Goal: Feedback & Contribution: Contribute content

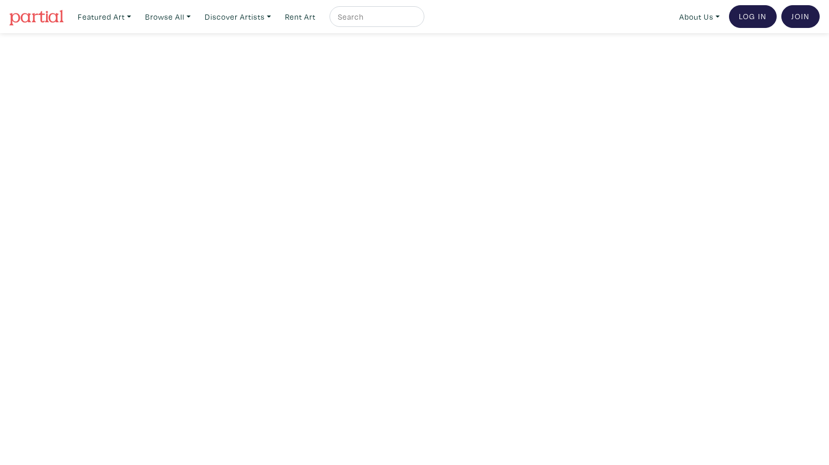
click at [368, 15] on input "text" at bounding box center [376, 16] width 78 height 13
type input "digital"
click at [417, 20] on button "submit" at bounding box center [417, 20] width 0 height 0
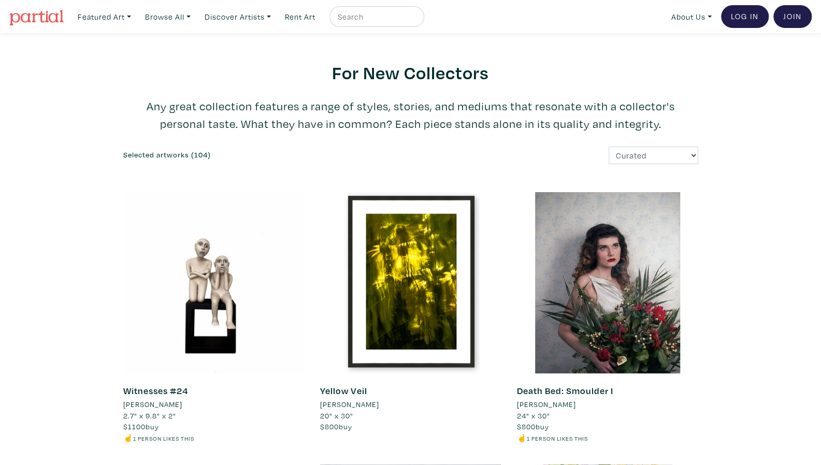
click at [416, 162] on div "Curated Newest Random Price: Low to High Price: High to Low" at bounding box center [558, 156] width 295 height 18
click at [416, 252] on div at bounding box center [410, 282] width 181 height 181
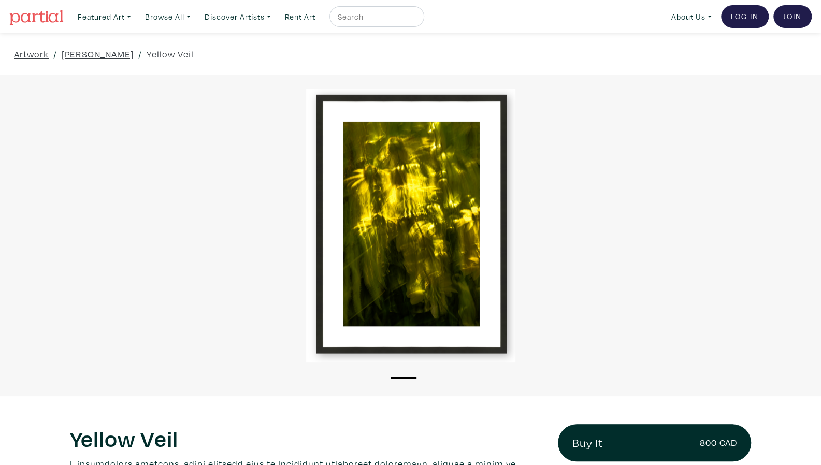
click at [253, 154] on div at bounding box center [410, 226] width 821 height 274
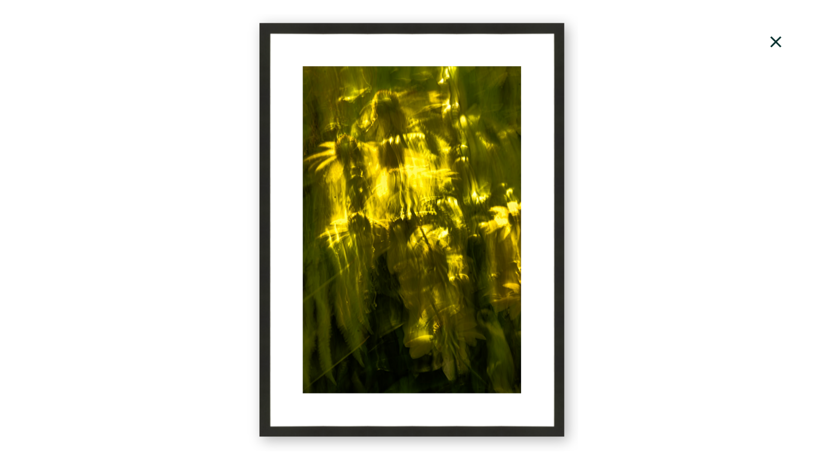
click at [349, 235] on div at bounding box center [410, 232] width 821 height 437
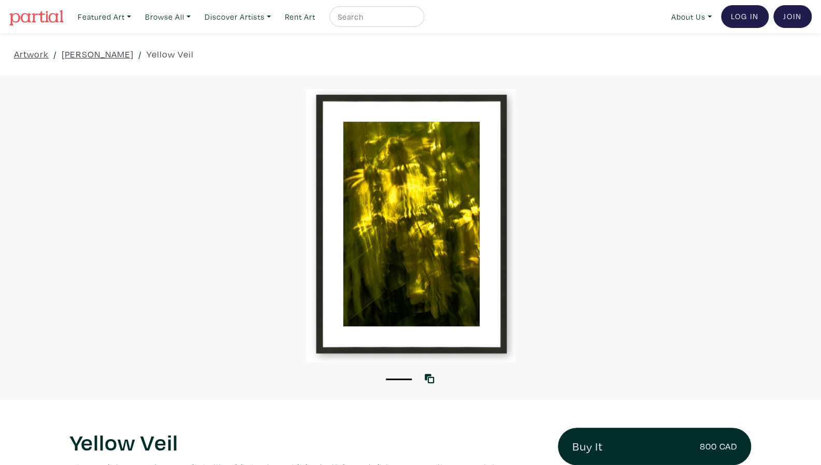
click at [723, 65] on div "Artwork / [PERSON_NAME] / Yellow Veil" at bounding box center [410, 54] width 821 height 42
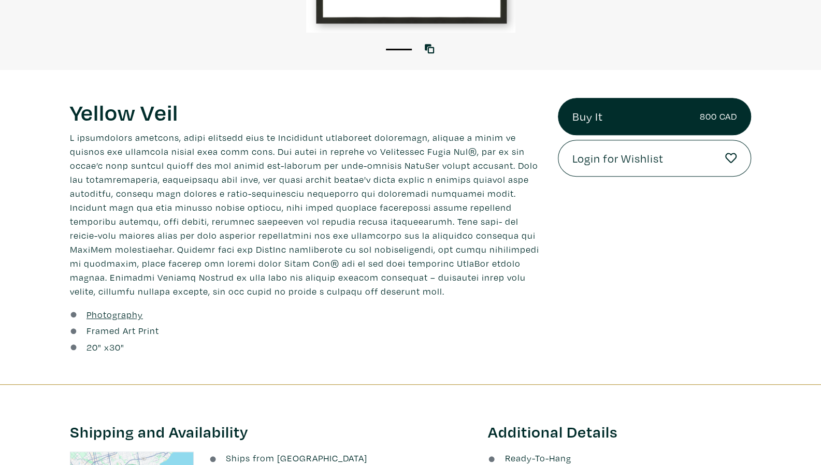
click at [388, 179] on p at bounding box center [306, 215] width 473 height 168
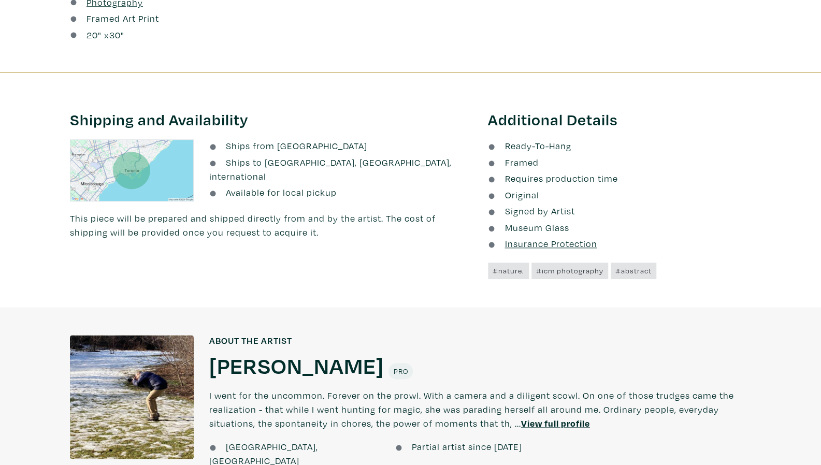
scroll to position [643, 0]
click at [548, 241] on u "Insurance Protection" at bounding box center [551, 243] width 92 height 12
click at [371, 230] on p "This piece will be prepared and shipped directly from and by the artist. The co…" at bounding box center [271, 225] width 403 height 28
click at [250, 168] on li "Ships to Canada, US, international" at bounding box center [340, 169] width 263 height 28
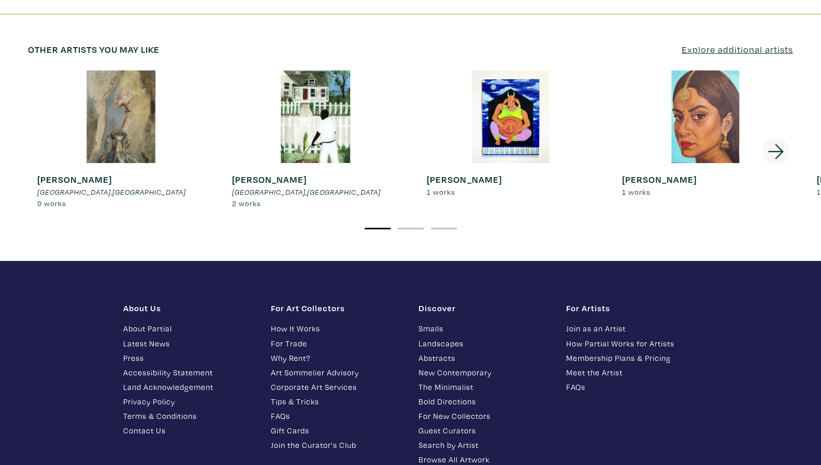
scroll to position [2099, 0]
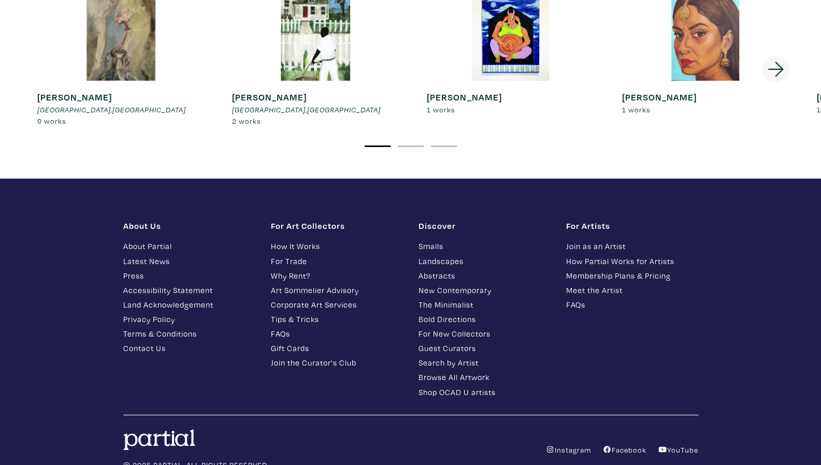
click at [600, 240] on link "Join as an Artist" at bounding box center [632, 246] width 132 height 12
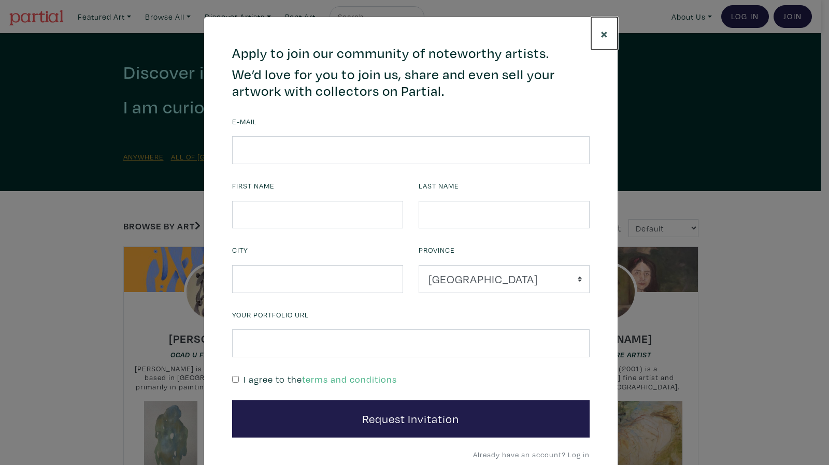
click at [601, 34] on span "×" at bounding box center [605, 33] width 8 height 18
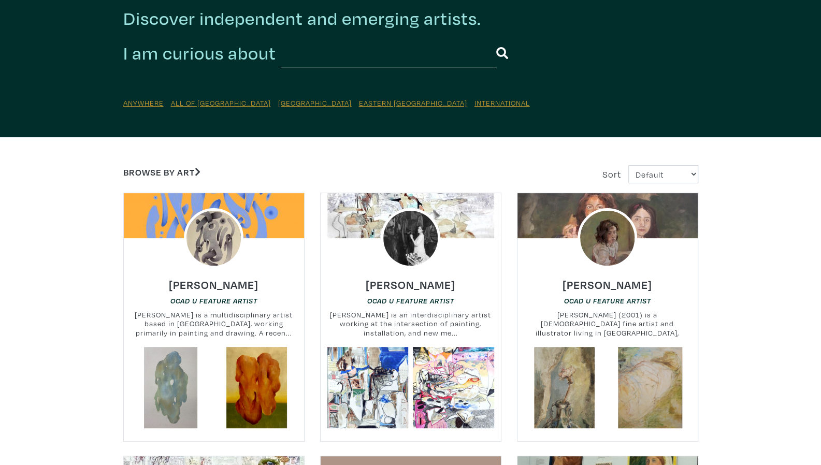
scroll to position [54, 0]
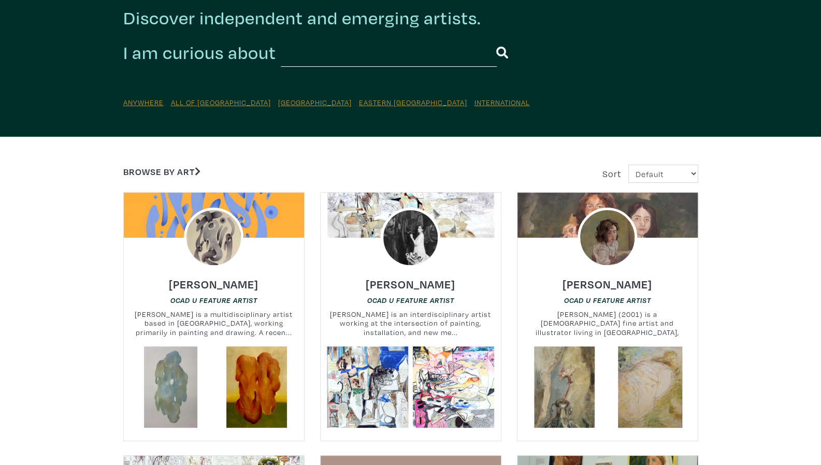
click at [197, 103] on u "All of [GEOGRAPHIC_DATA]" at bounding box center [221, 102] width 100 height 10
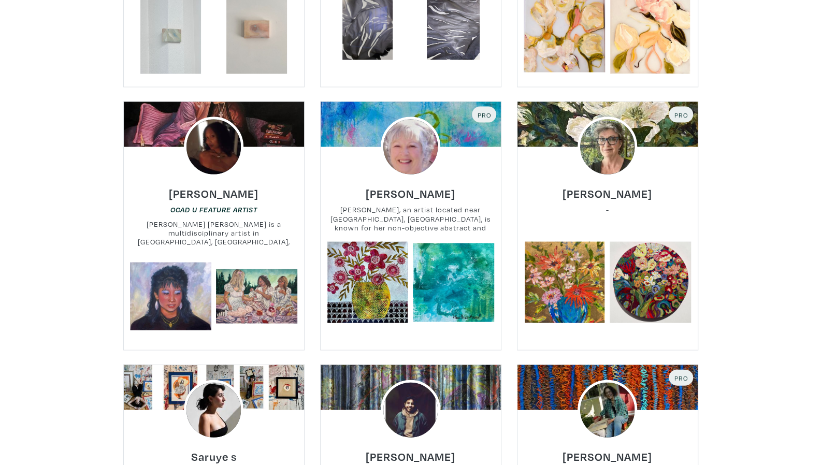
scroll to position [1215, 0]
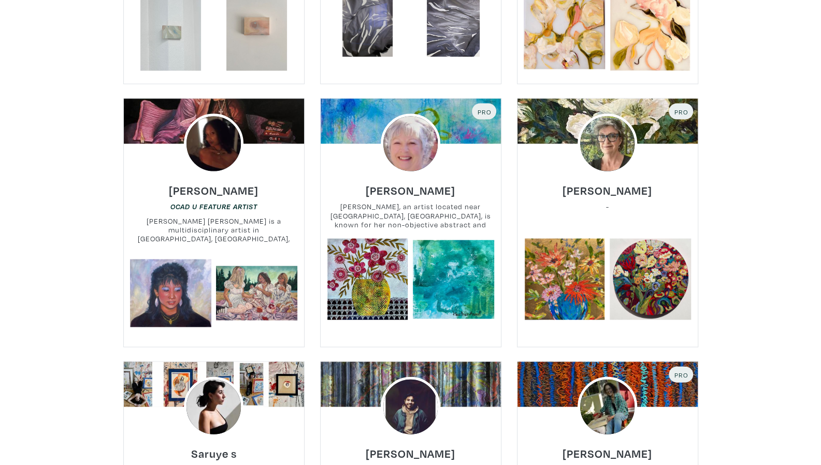
click at [405, 139] on img at bounding box center [411, 143] width 60 height 60
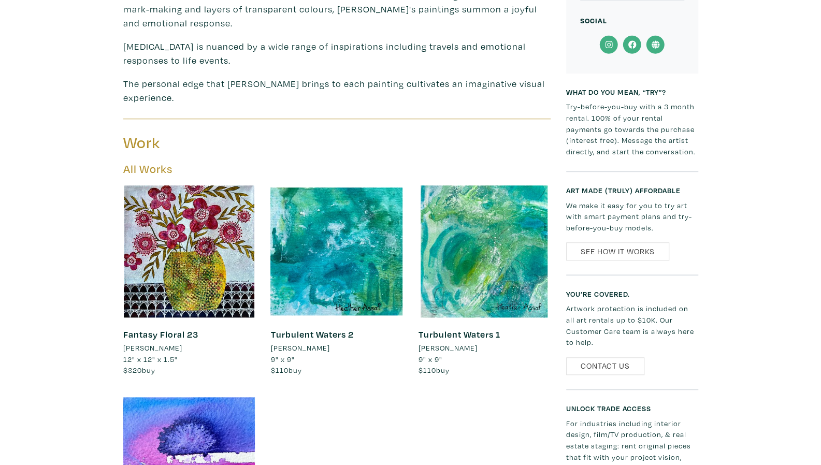
scroll to position [451, 0]
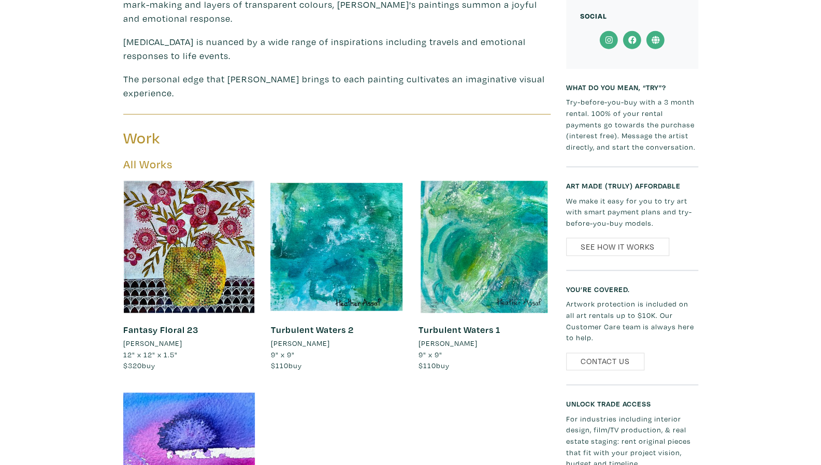
click at [346, 258] on div at bounding box center [337, 247] width 132 height 132
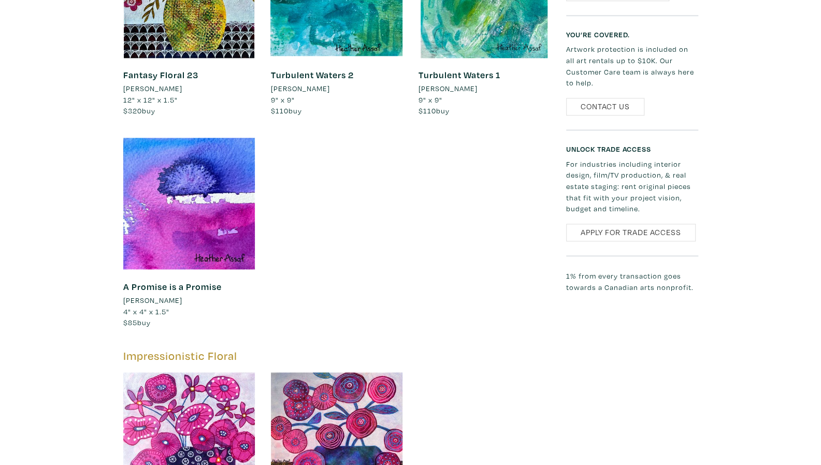
scroll to position [707, 0]
click at [197, 413] on div at bounding box center [189, 438] width 132 height 132
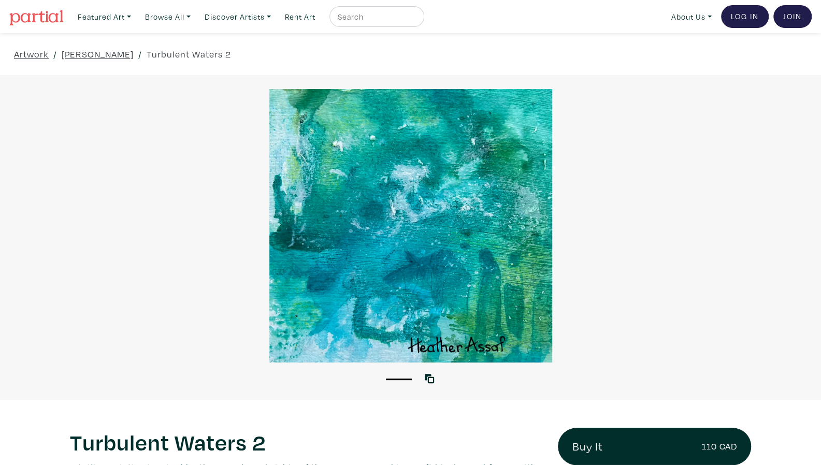
click at [435, 213] on div at bounding box center [410, 226] width 821 height 274
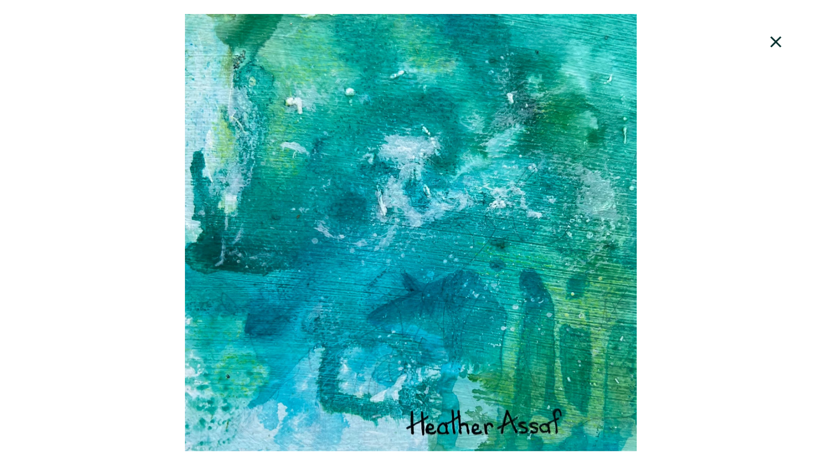
click at [778, 38] on icon at bounding box center [776, 41] width 11 height 11
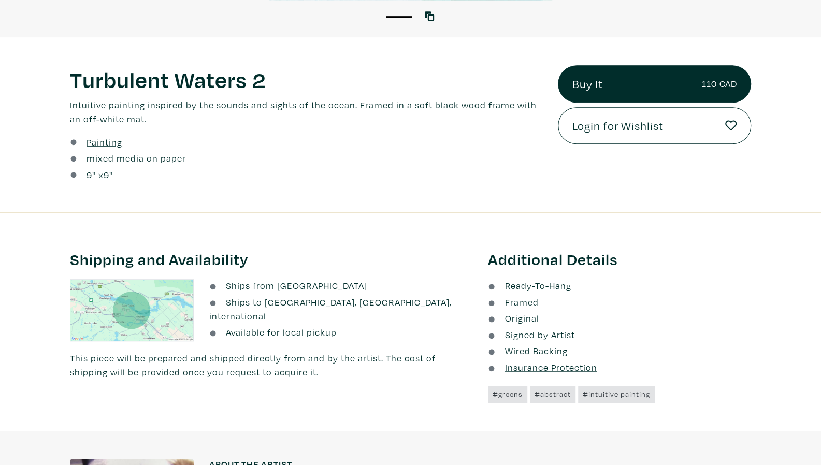
scroll to position [370, 0]
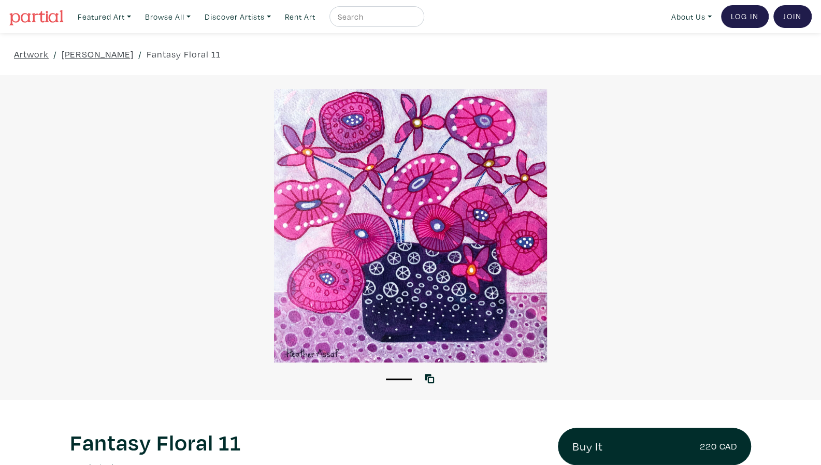
click at [418, 182] on div at bounding box center [410, 226] width 821 height 274
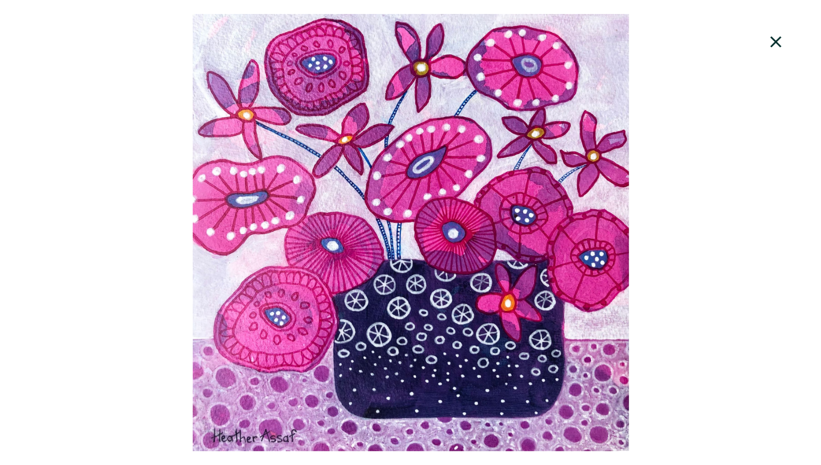
click at [444, 186] on div at bounding box center [410, 232] width 821 height 437
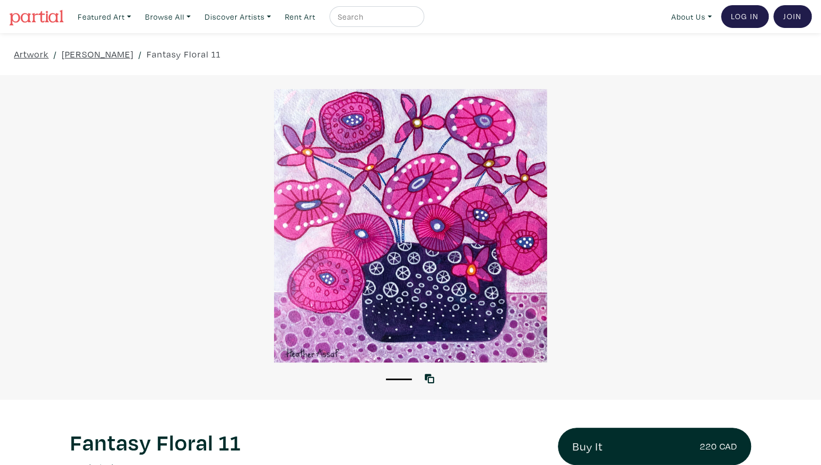
click at [721, 57] on div "Artwork / Heather Assaf / Fantasy Floral 11" at bounding box center [410, 54] width 821 height 42
click at [277, 52] on div "Artwork / Heather Assaf / Fantasy Floral 11" at bounding box center [410, 54] width 821 height 42
click at [258, 18] on link "Discover Artists" at bounding box center [238, 16] width 76 height 21
click at [255, 55] on link "Pro artists" at bounding box center [252, 59] width 85 height 9
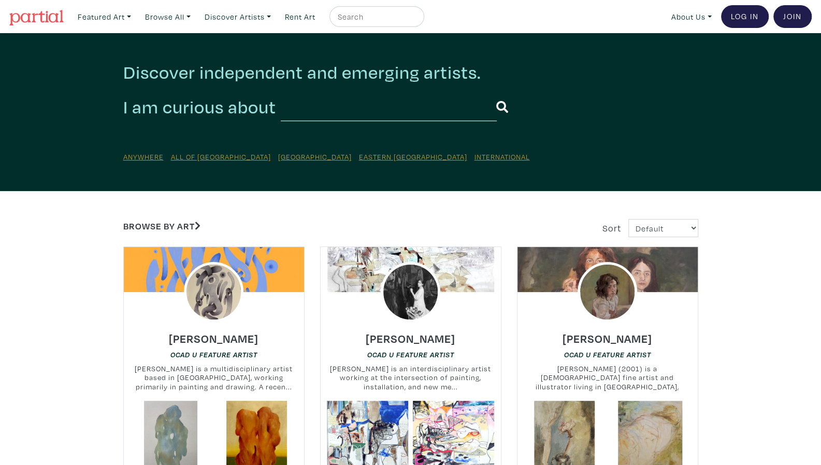
click at [409, 277] on img at bounding box center [411, 292] width 60 height 60
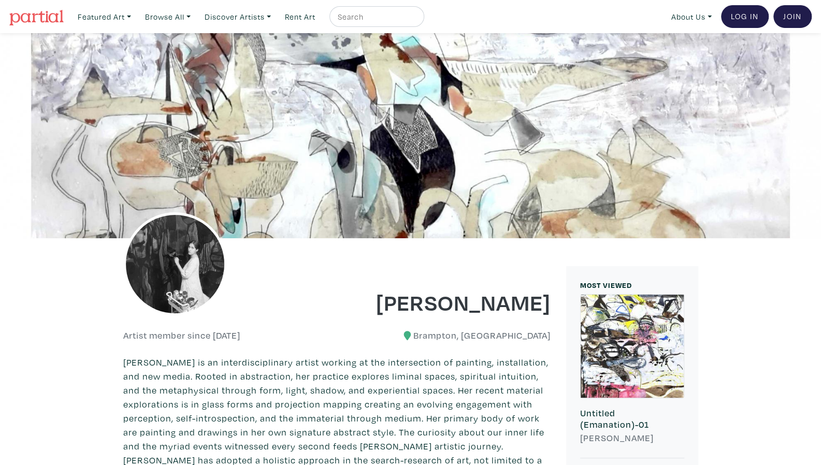
click at [397, 190] on div at bounding box center [410, 135] width 821 height 205
click at [621, 321] on div at bounding box center [632, 346] width 103 height 103
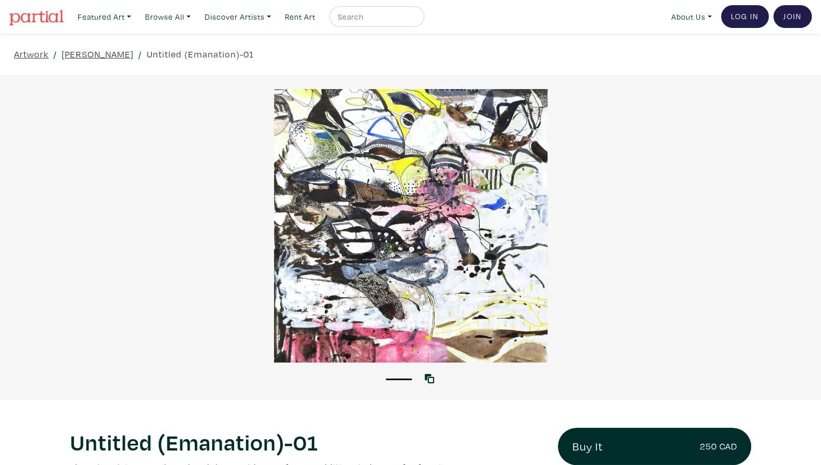
click at [397, 279] on div at bounding box center [410, 226] width 821 height 274
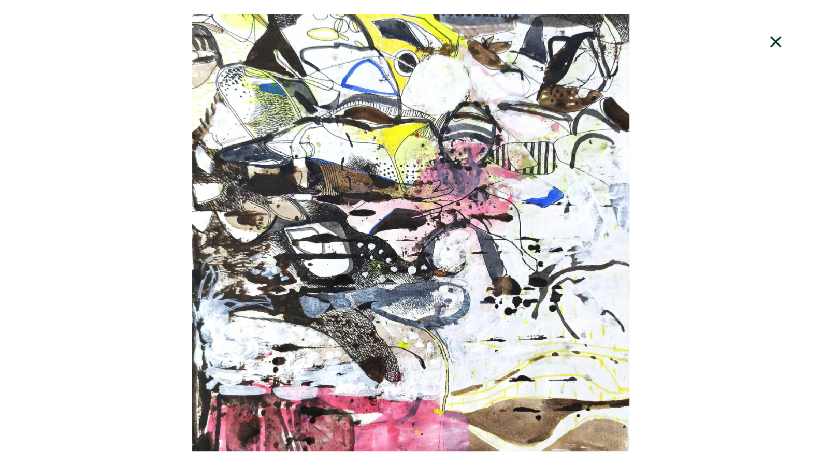
click at [806, 15] on div at bounding box center [790, 28] width 63 height 56
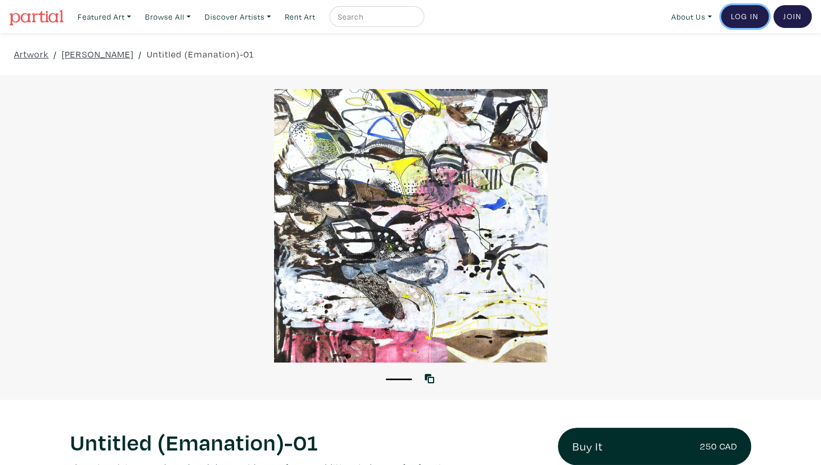
click at [752, 21] on link "Log In" at bounding box center [745, 16] width 48 height 23
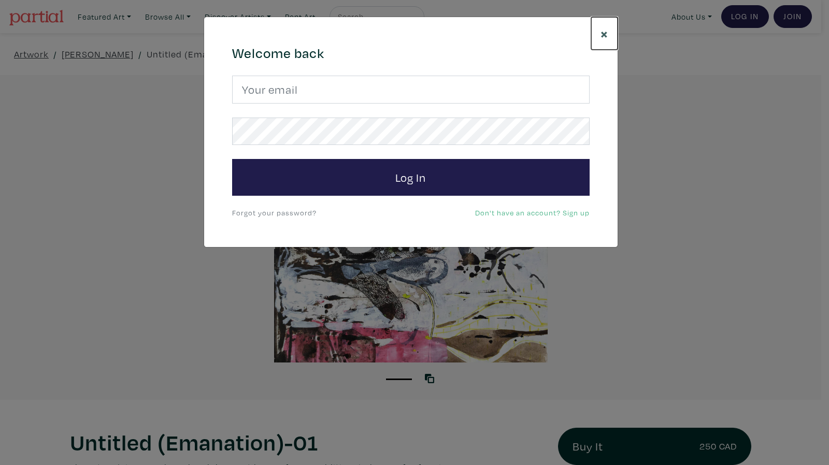
click at [602, 31] on span "×" at bounding box center [605, 33] width 8 height 18
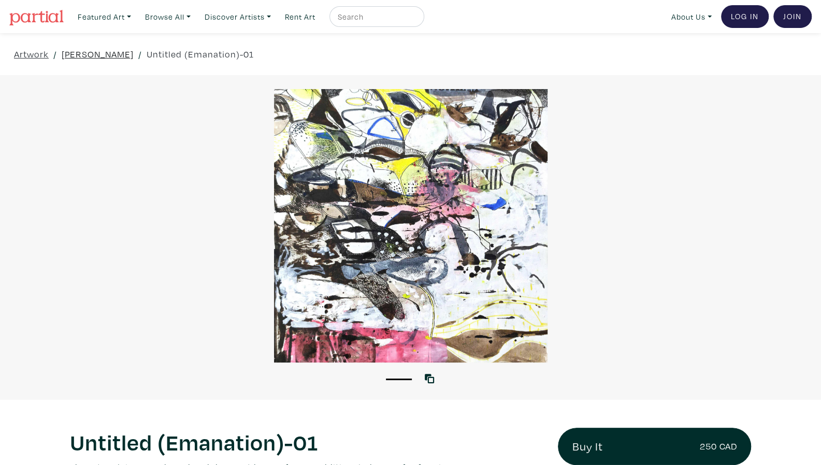
click at [77, 54] on link "Tavleen Lall" at bounding box center [98, 54] width 72 height 14
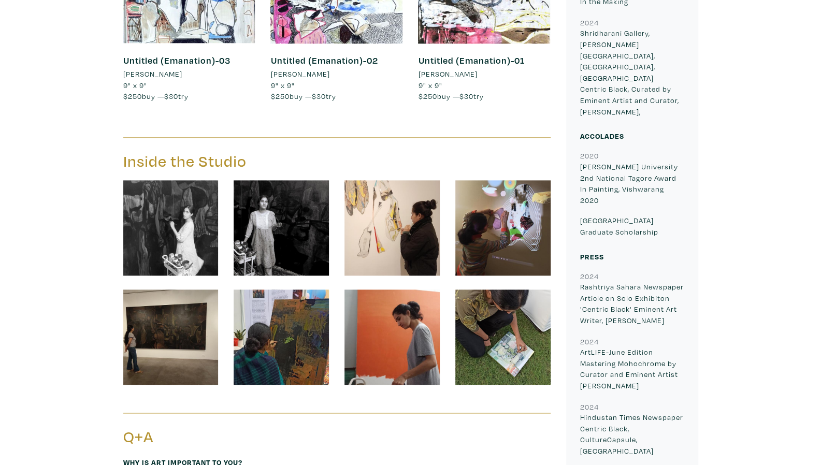
click at [296, 243] on img at bounding box center [281, 227] width 95 height 95
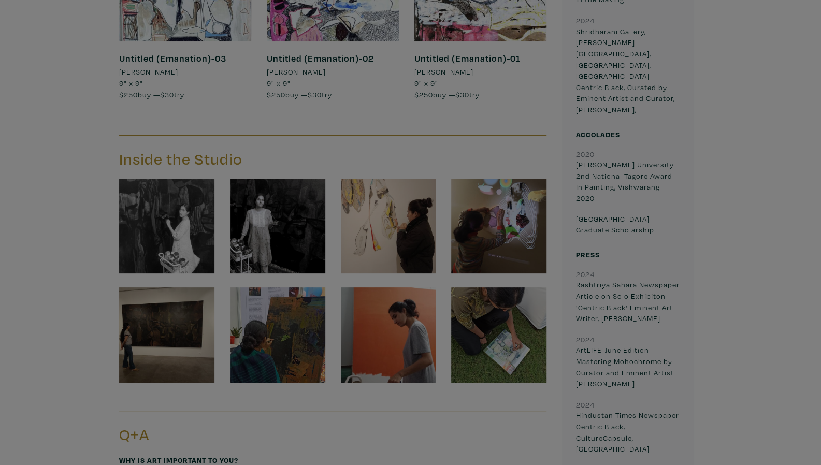
scroll to position [746, 0]
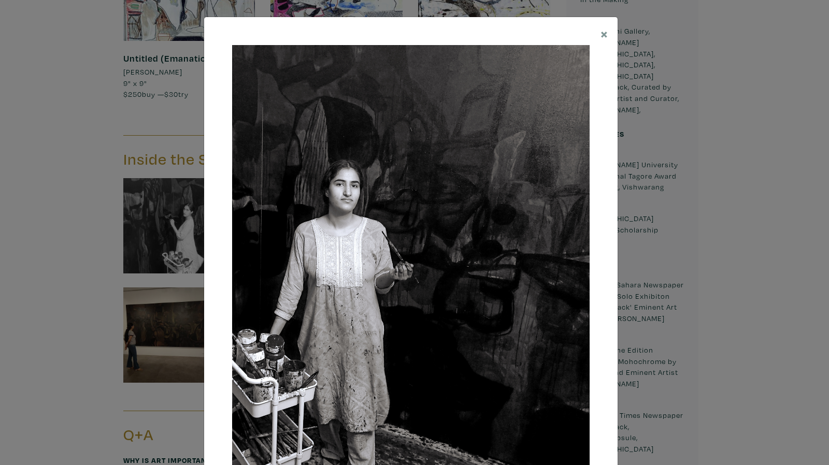
click at [494, 183] on img at bounding box center [411, 283] width 358 height 477
click at [602, 34] on span "×" at bounding box center [605, 33] width 8 height 18
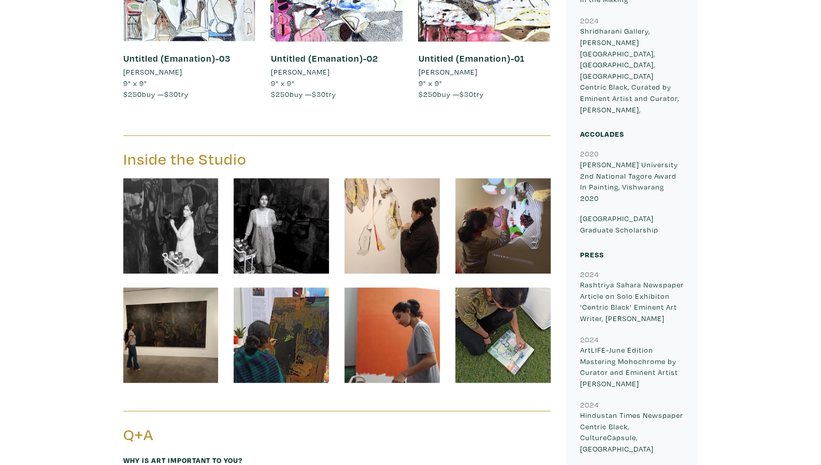
click at [433, 232] on img at bounding box center [392, 225] width 95 height 95
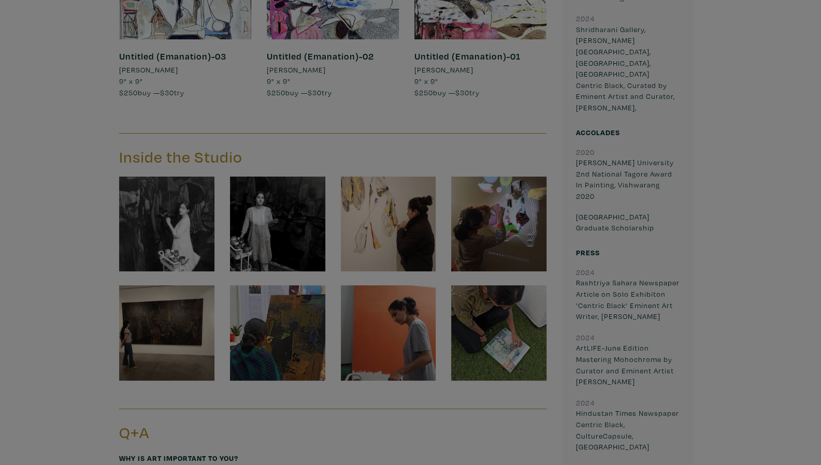
scroll to position [748, 0]
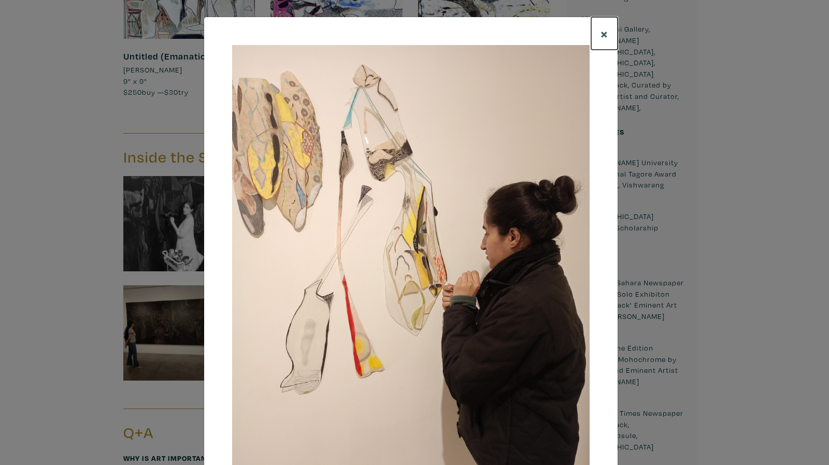
click at [602, 27] on span "×" at bounding box center [605, 33] width 8 height 18
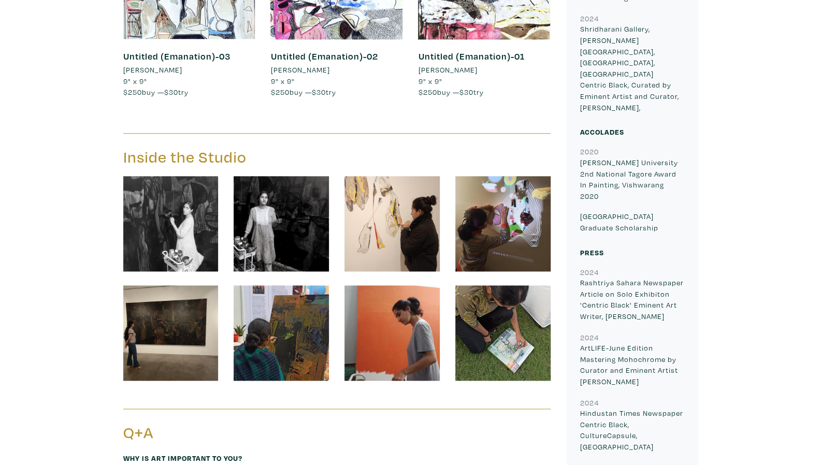
click at [365, 358] on img at bounding box center [392, 333] width 95 height 95
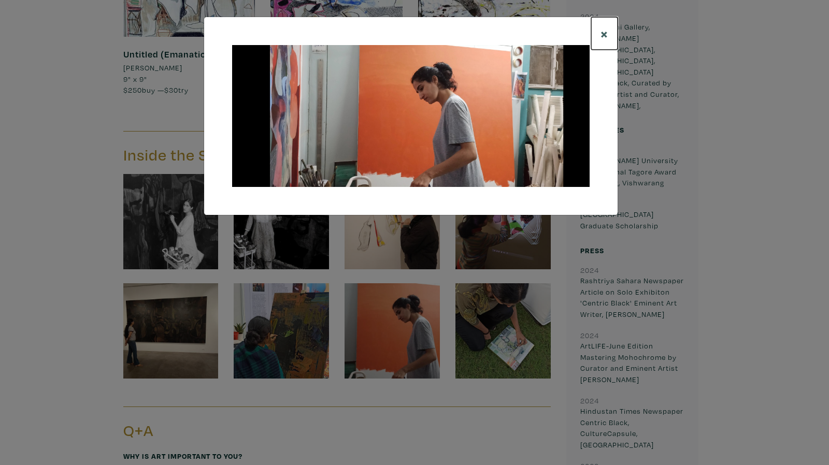
click at [605, 34] on span "×" at bounding box center [605, 33] width 8 height 18
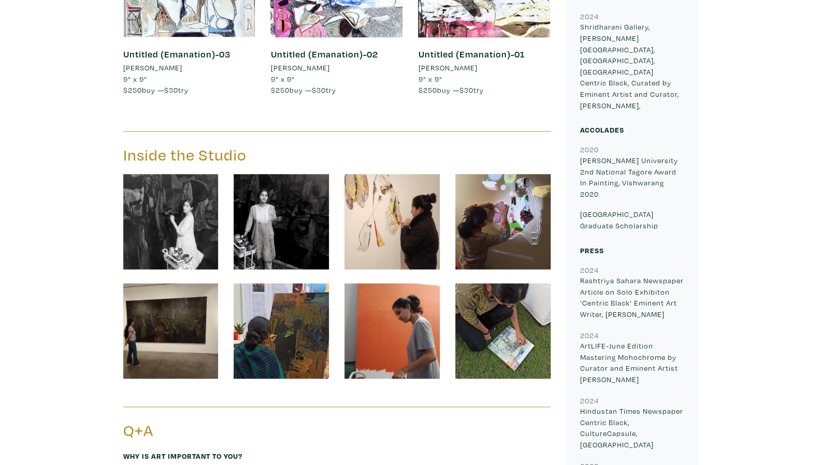
click at [475, 329] on img at bounding box center [503, 330] width 95 height 95
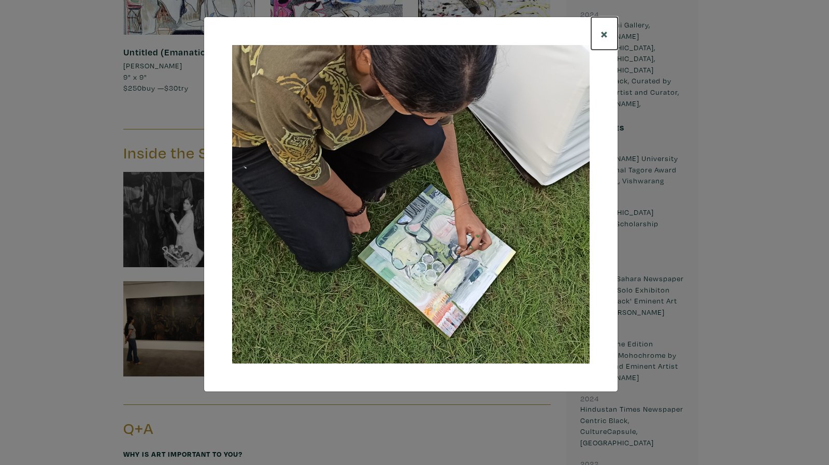
click at [606, 33] on span "×" at bounding box center [605, 33] width 8 height 18
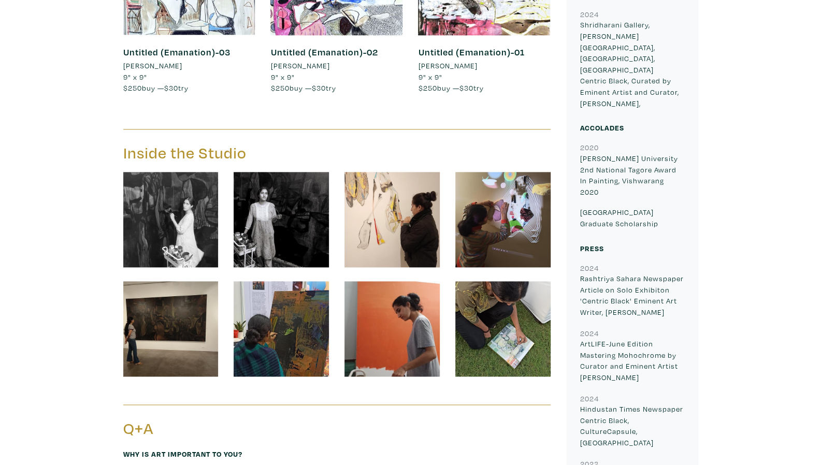
click at [258, 329] on img at bounding box center [281, 328] width 95 height 95
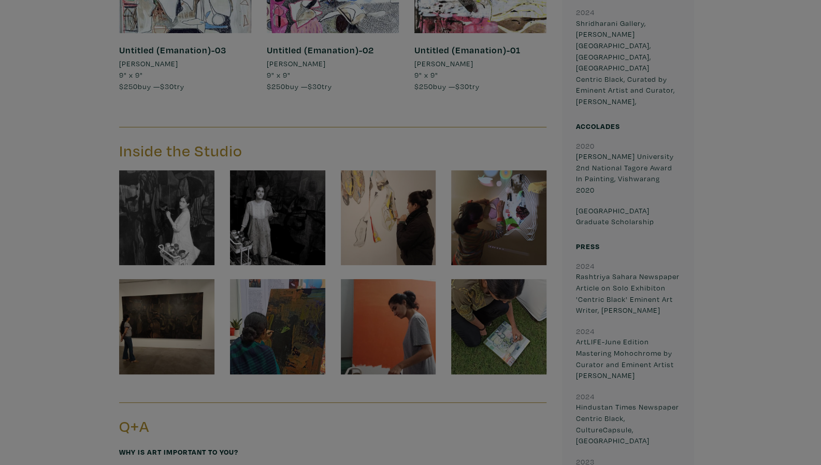
scroll to position [755, 0]
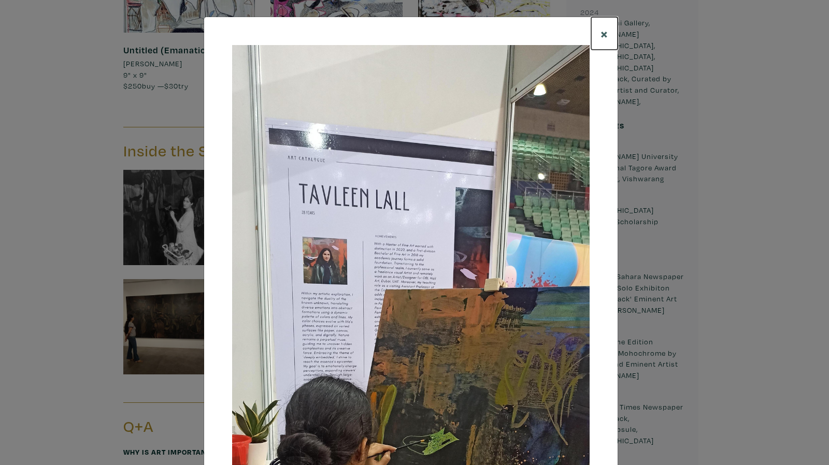
click at [605, 31] on button "×" at bounding box center [604, 33] width 26 height 33
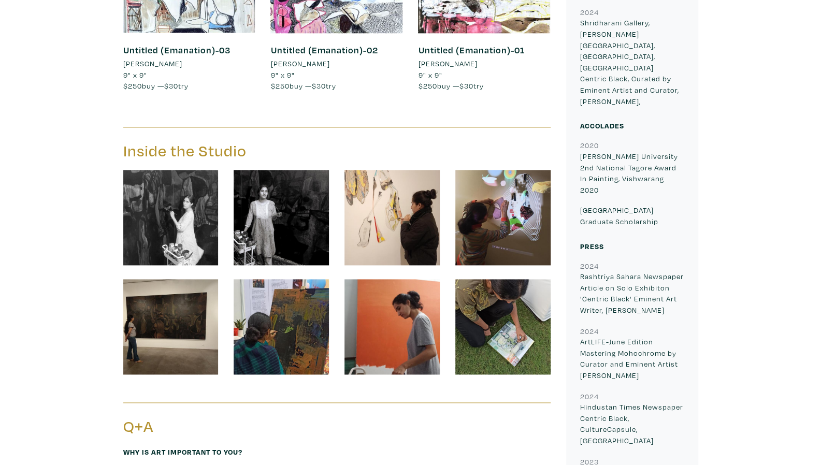
click at [401, 196] on img at bounding box center [392, 217] width 95 height 95
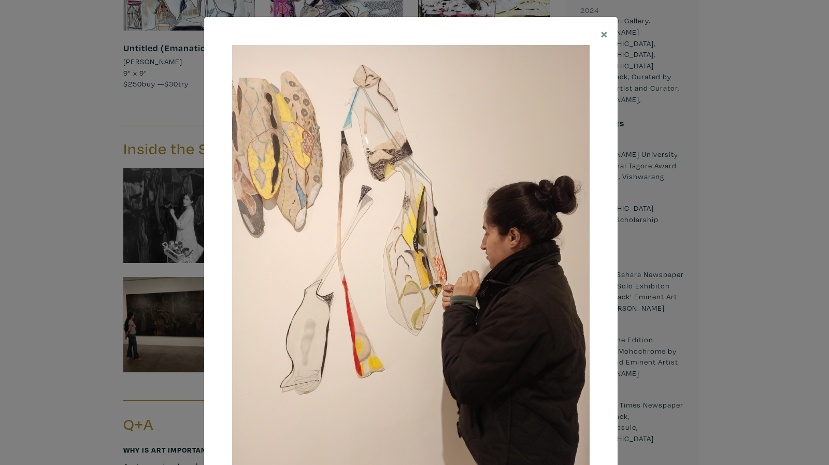
click at [282, 329] on img at bounding box center [411, 283] width 358 height 477
click at [602, 34] on span "×" at bounding box center [605, 33] width 8 height 18
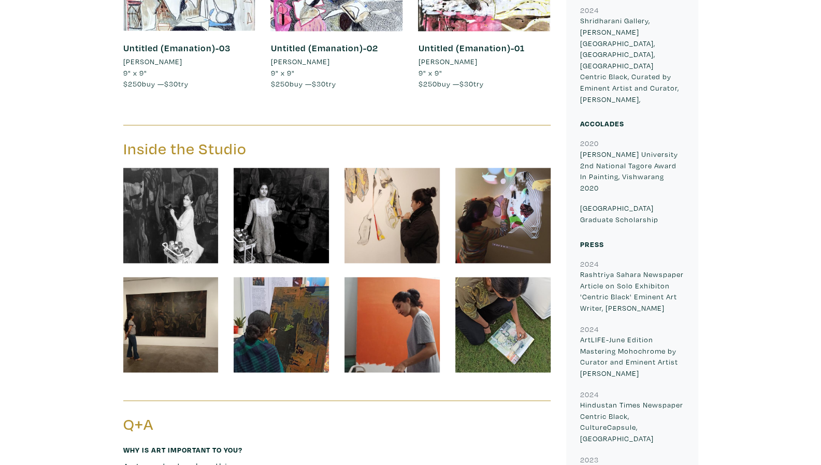
click at [521, 179] on img at bounding box center [503, 215] width 95 height 95
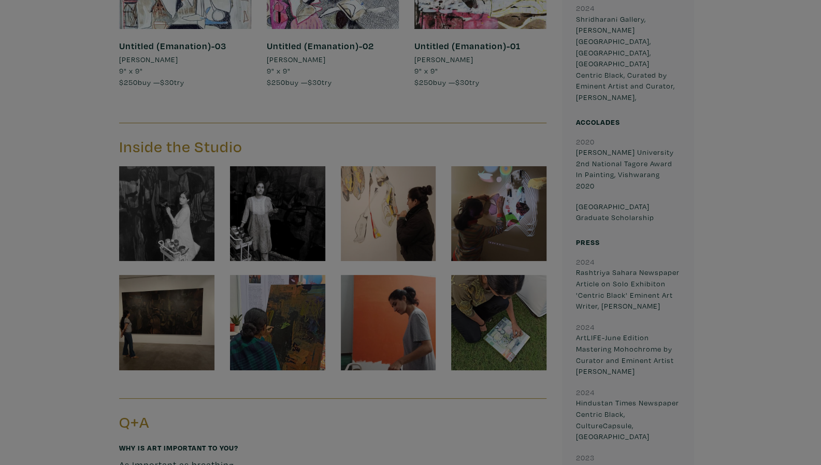
scroll to position [759, 0]
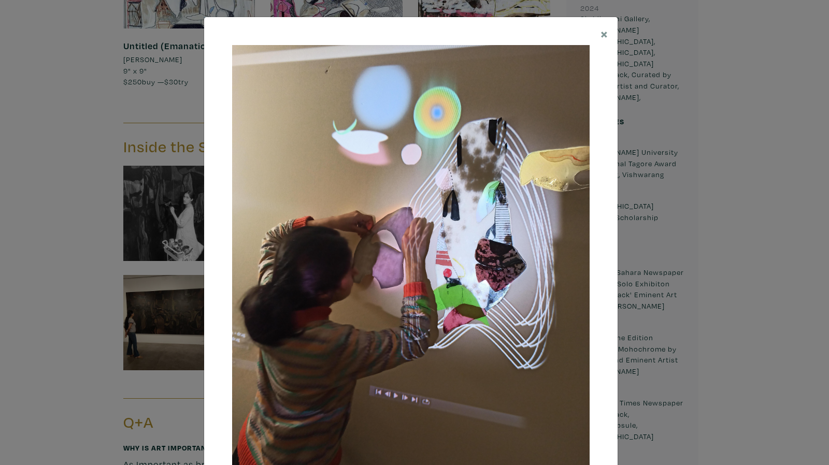
click at [489, 306] on img at bounding box center [411, 283] width 358 height 477
click at [604, 27] on span "×" at bounding box center [605, 33] width 8 height 18
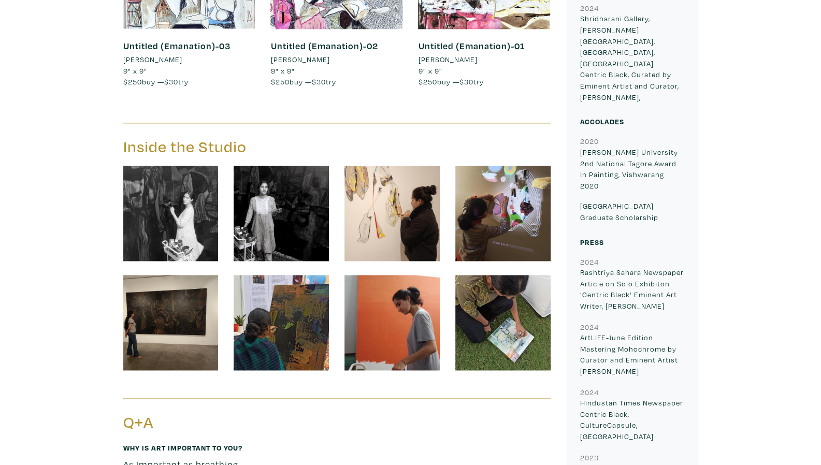
click at [411, 275] on img at bounding box center [392, 322] width 95 height 95
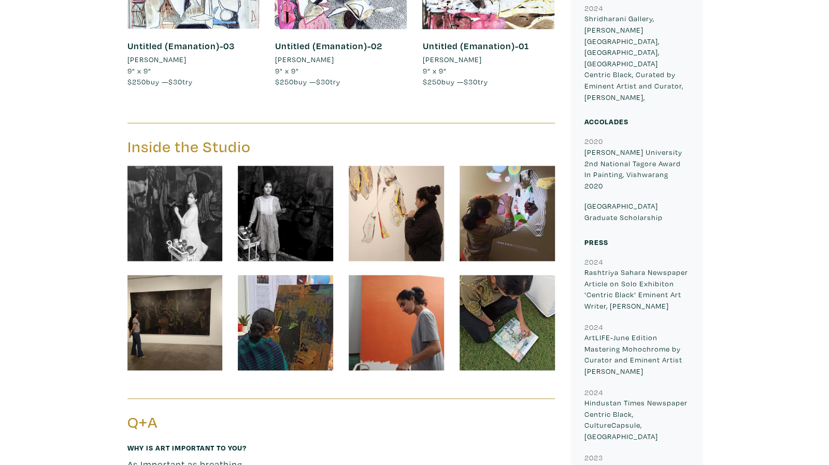
scroll to position [761, 0]
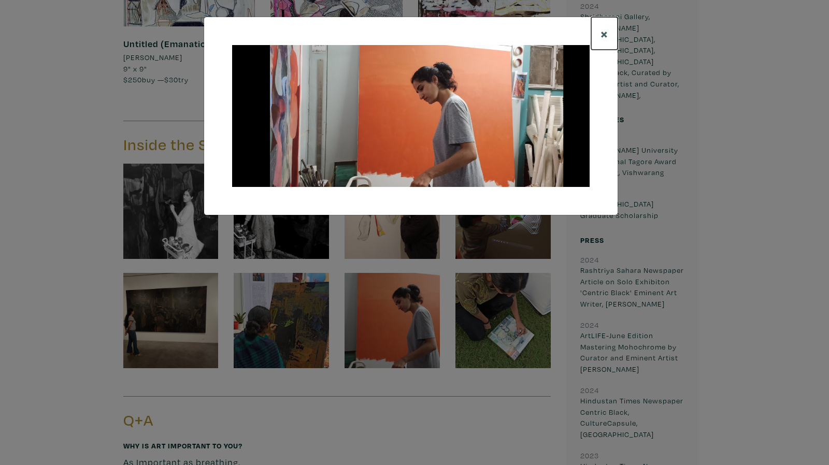
click at [605, 31] on span "×" at bounding box center [605, 33] width 8 height 18
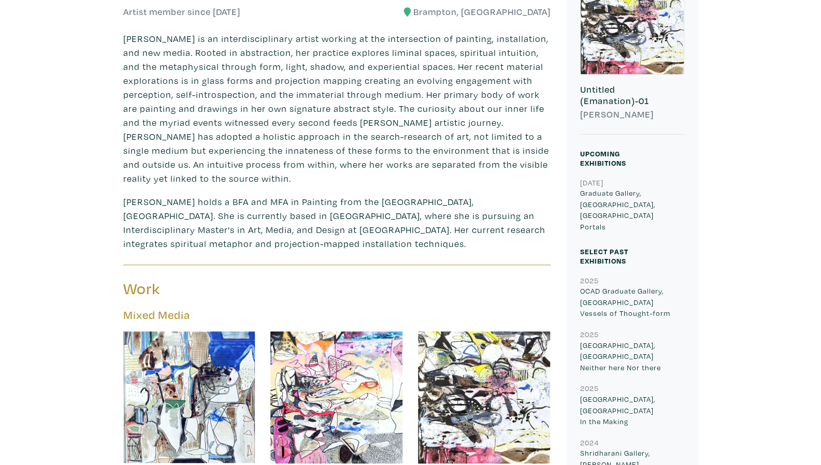
scroll to position [298, 0]
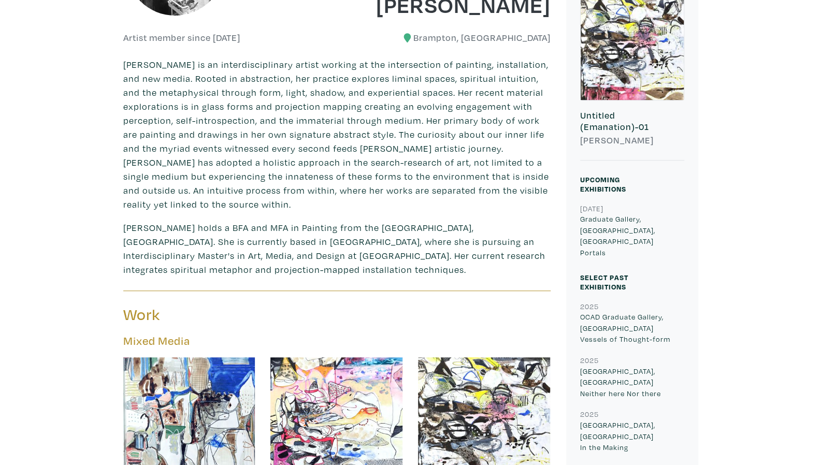
click at [423, 171] on p "Tavleen Lall is an interdisciplinary artist working at the intersection of pain…" at bounding box center [337, 135] width 428 height 154
click at [589, 238] on p "Graduate Gallery, OCAD University, Toronto Portals" at bounding box center [632, 236] width 104 height 45
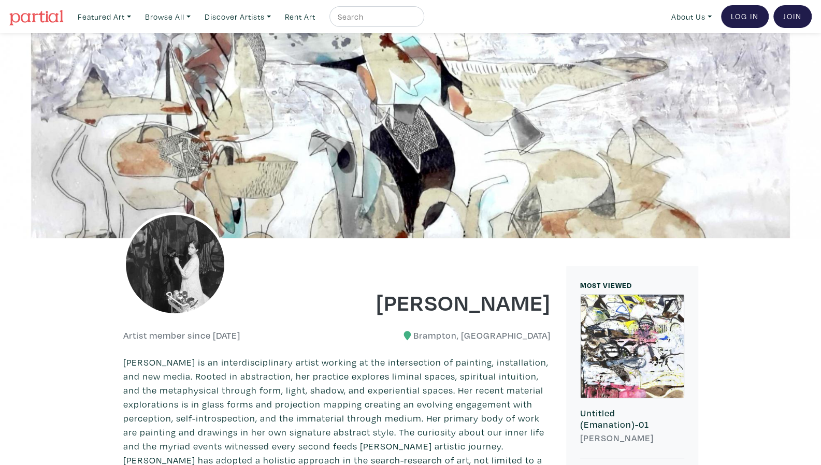
click at [323, 96] on div at bounding box center [410, 135] width 821 height 205
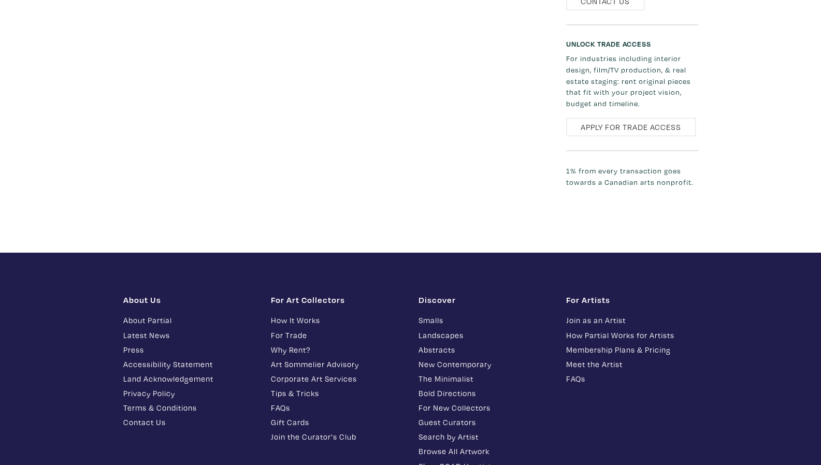
scroll to position [2064, 0]
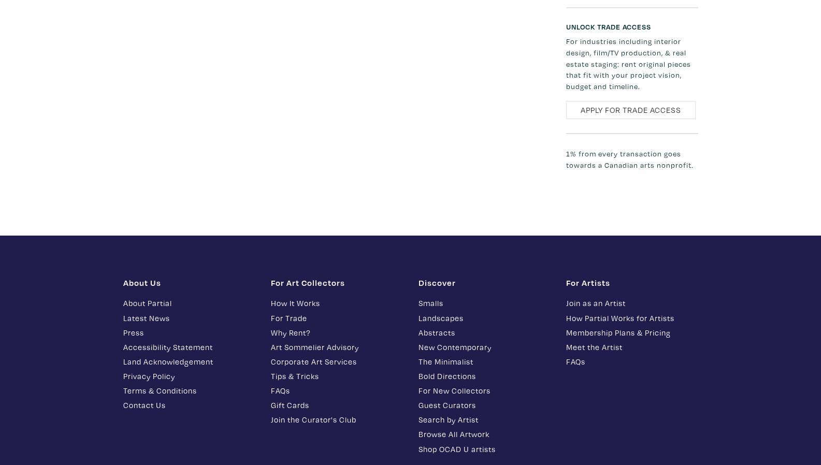
click at [468, 356] on link "The Minimalist" at bounding box center [485, 362] width 132 height 12
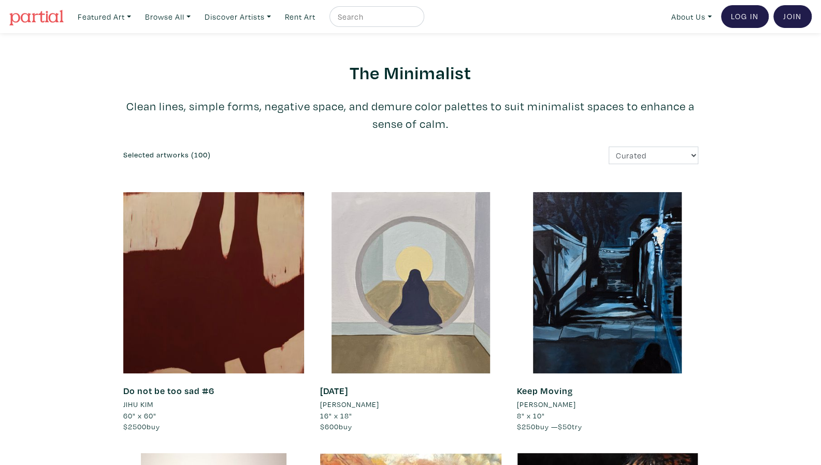
click at [415, 266] on div at bounding box center [410, 282] width 181 height 181
click at [622, 225] on div at bounding box center [607, 282] width 181 height 181
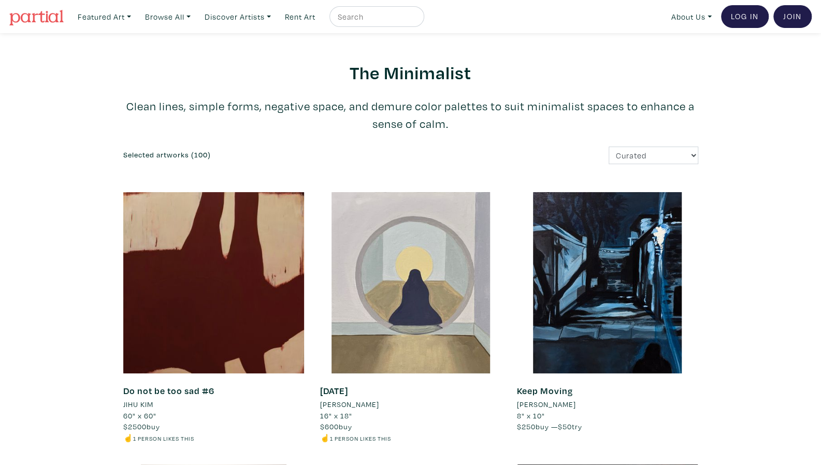
click at [174, 282] on div at bounding box center [213, 282] width 181 height 181
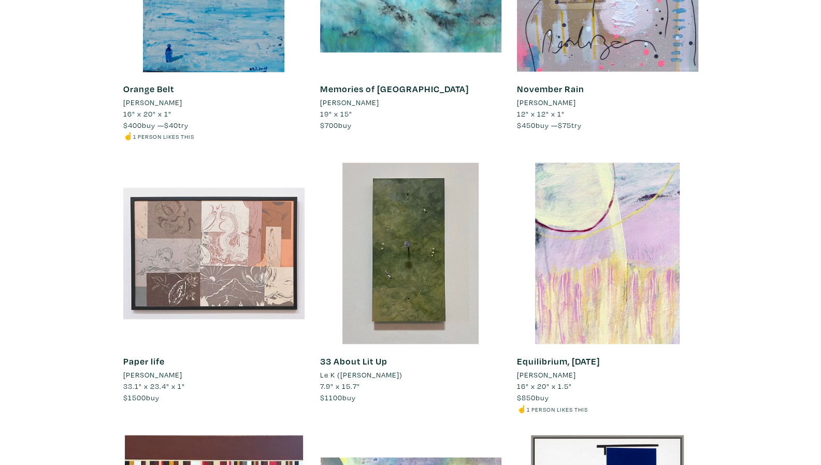
scroll to position [868, 0]
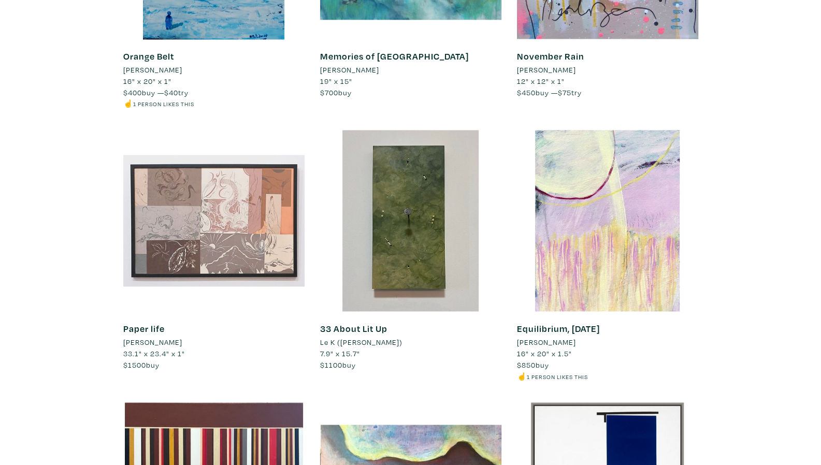
click at [408, 245] on div at bounding box center [410, 220] width 181 height 181
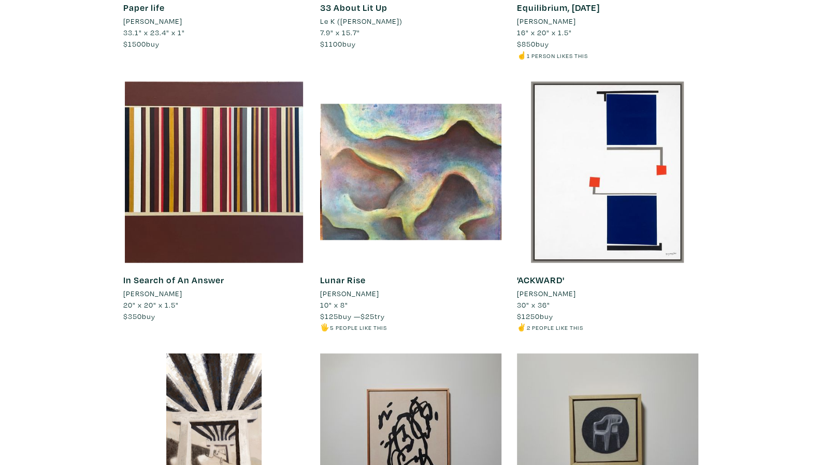
scroll to position [1195, 0]
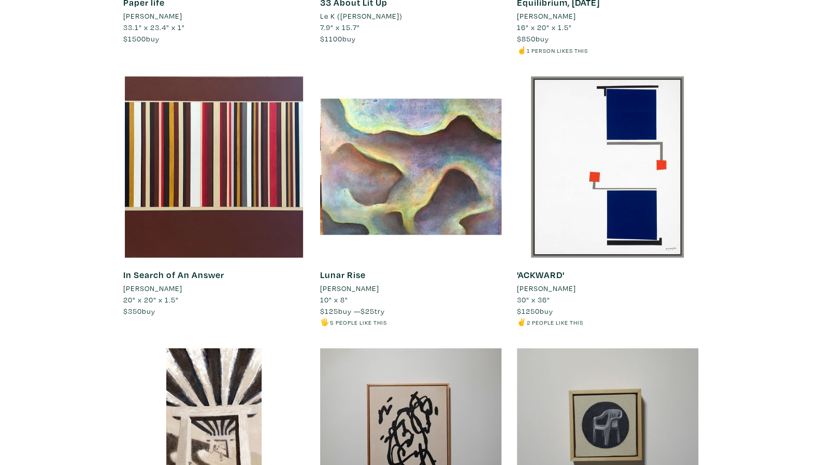
click at [397, 140] on div at bounding box center [410, 166] width 181 height 181
click at [214, 206] on div at bounding box center [213, 166] width 181 height 181
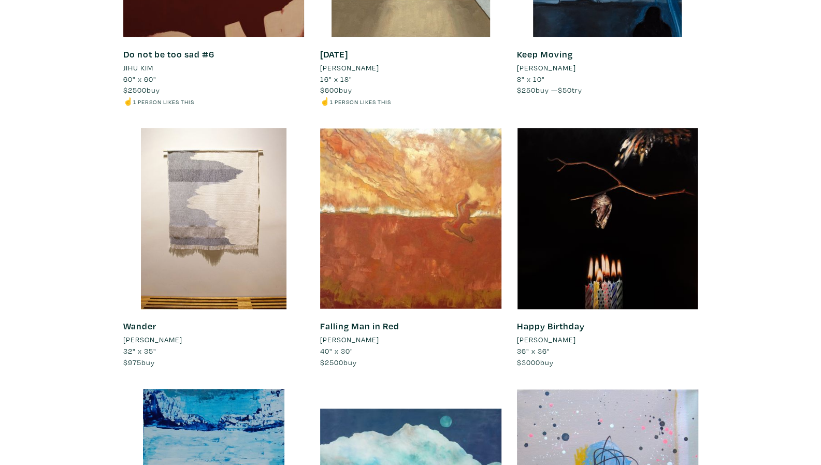
scroll to position [0, 0]
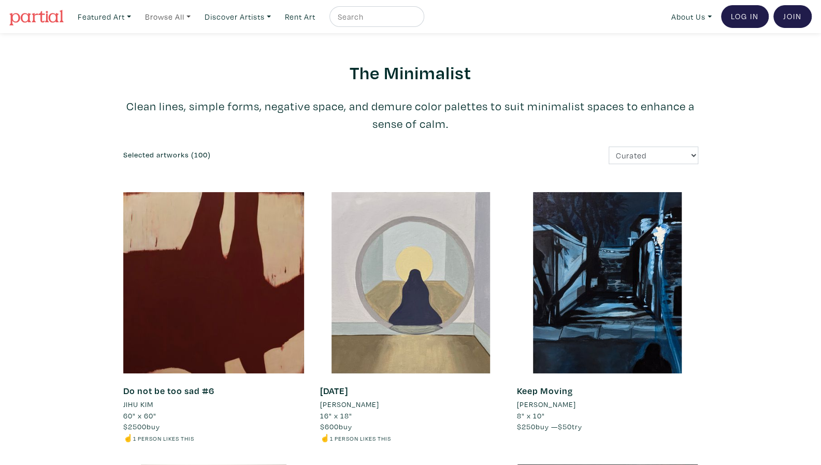
click at [166, 15] on link "Browse All" at bounding box center [167, 16] width 55 height 21
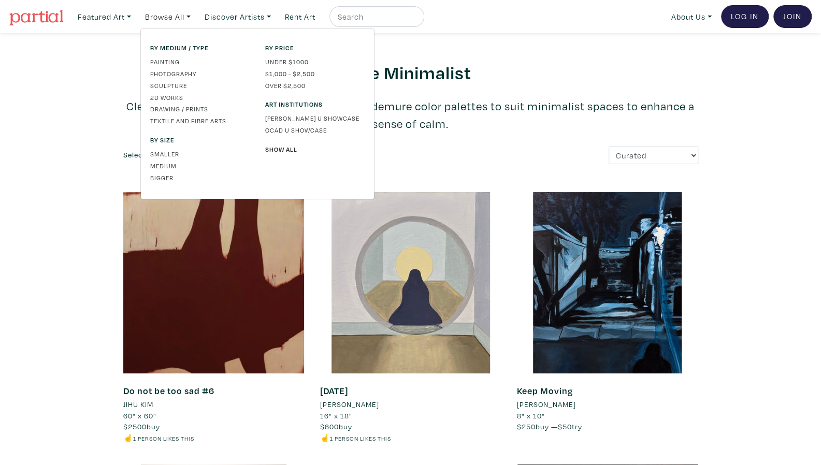
click at [168, 94] on link "2D works" at bounding box center [199, 97] width 99 height 9
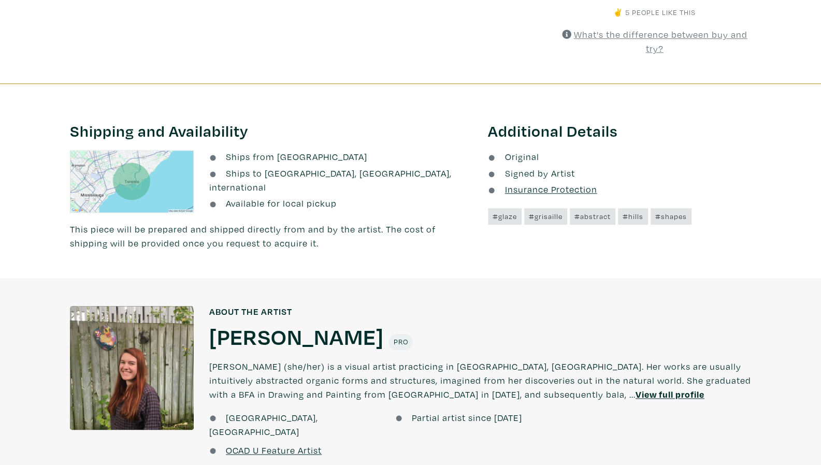
scroll to position [553, 0]
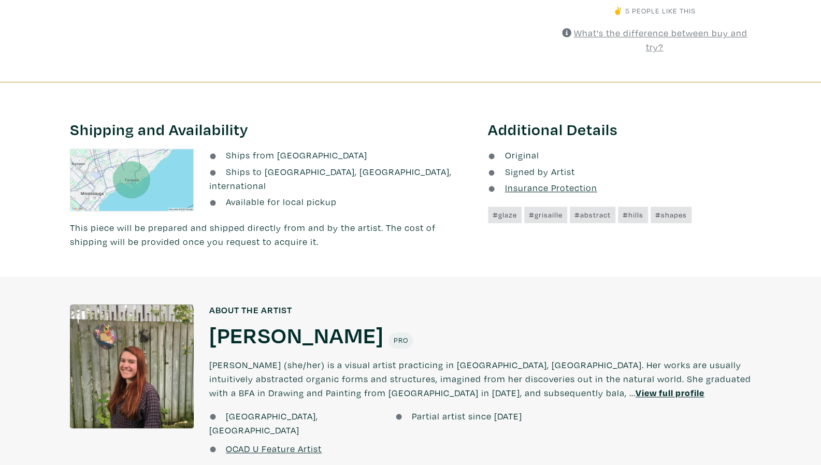
click at [134, 336] on div at bounding box center [132, 367] width 124 height 124
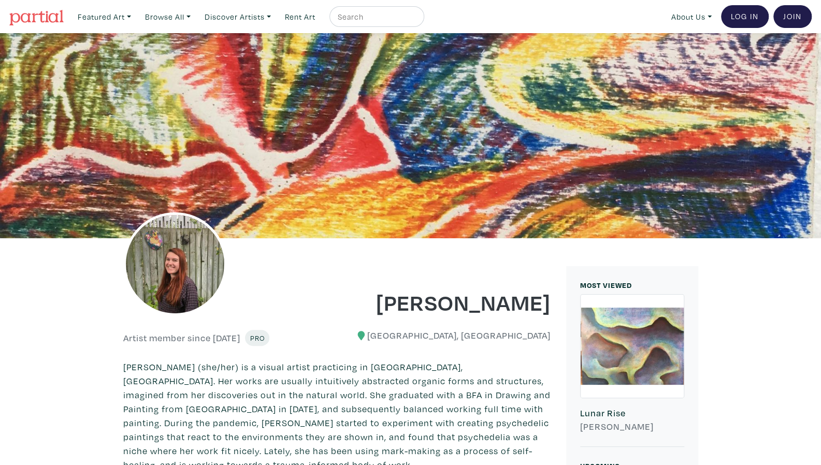
click at [652, 373] on div at bounding box center [632, 346] width 103 height 103
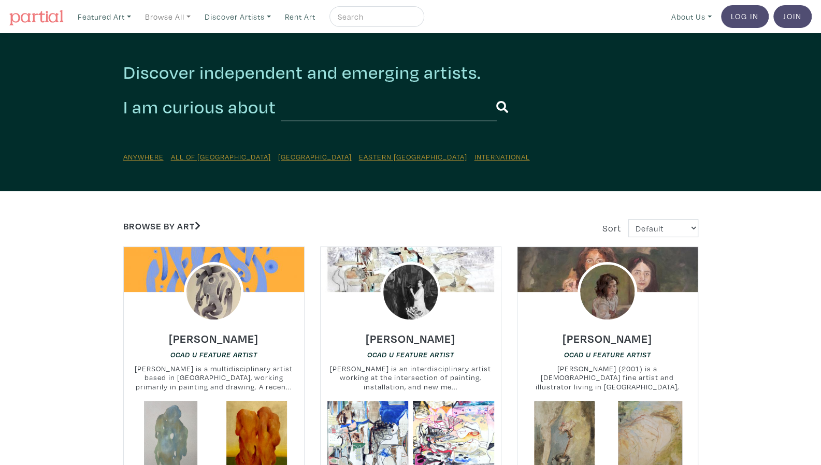
click at [172, 19] on link "Browse All" at bounding box center [167, 16] width 55 height 21
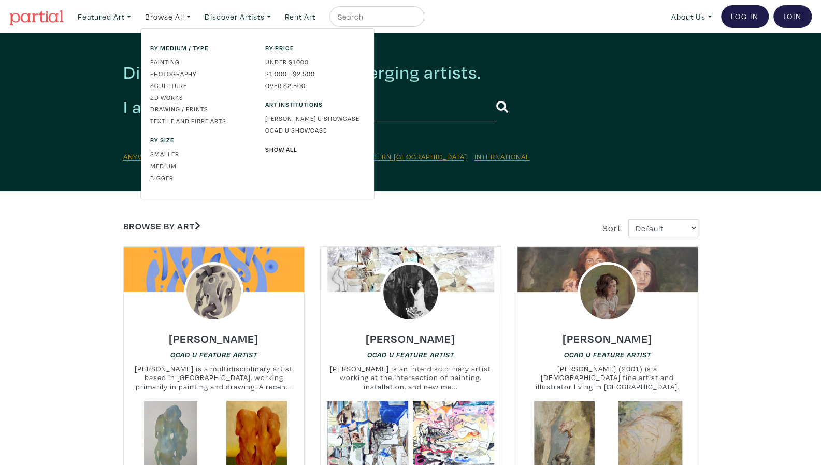
click at [180, 81] on link "Sculpture" at bounding box center [199, 85] width 99 height 9
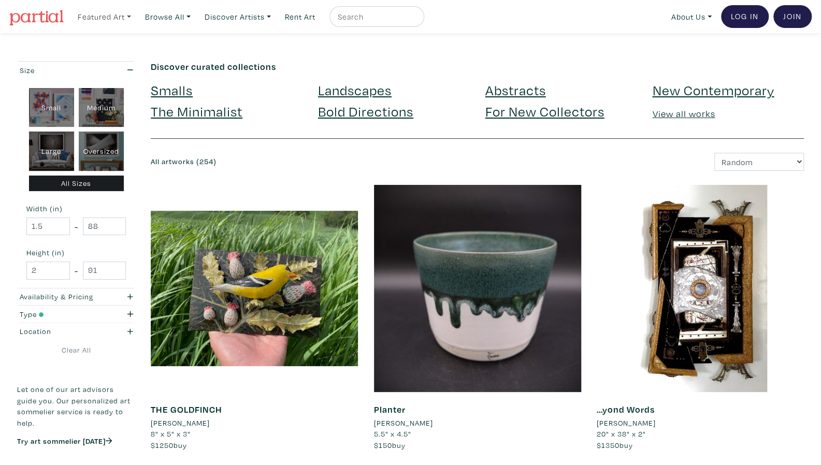
click at [115, 19] on link "Featured Art" at bounding box center [104, 16] width 63 height 21
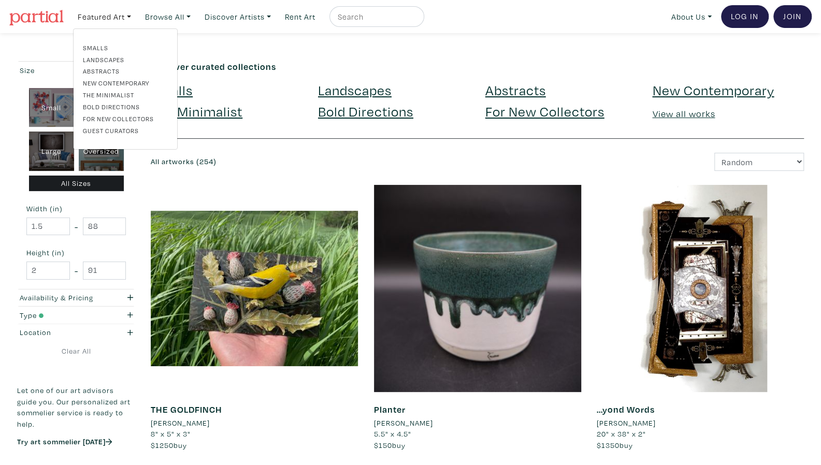
click at [104, 110] on link "Bold Directions" at bounding box center [125, 106] width 85 height 9
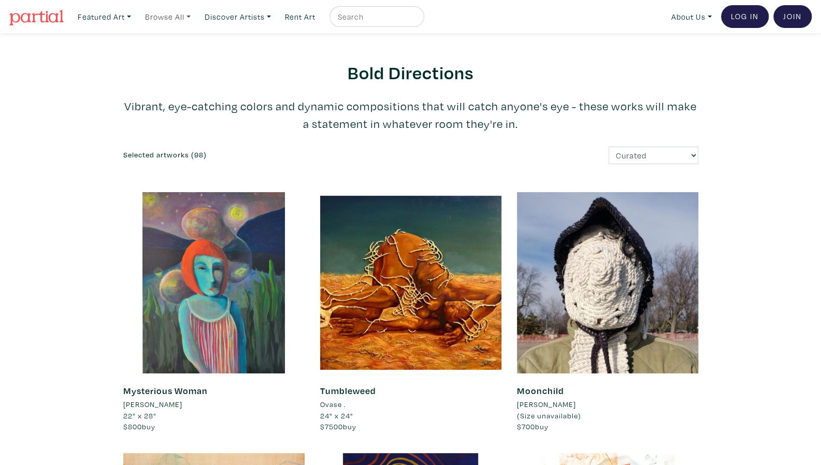
click at [160, 12] on link "Browse All" at bounding box center [167, 16] width 55 height 21
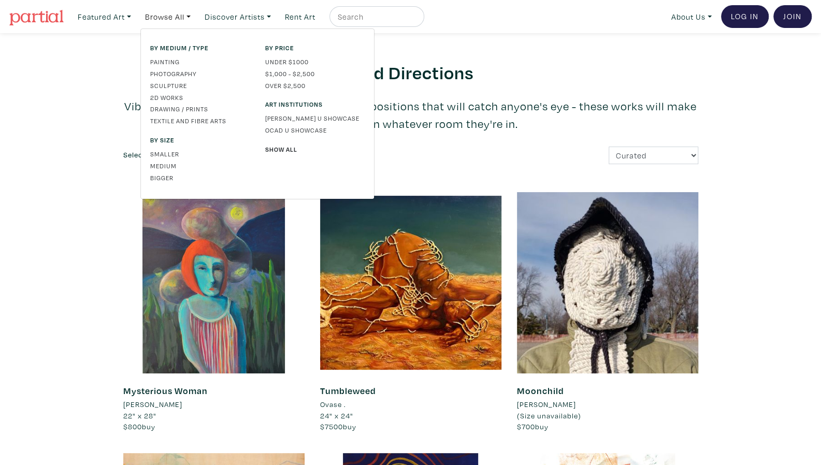
click at [166, 60] on link "Painting" at bounding box center [199, 61] width 99 height 9
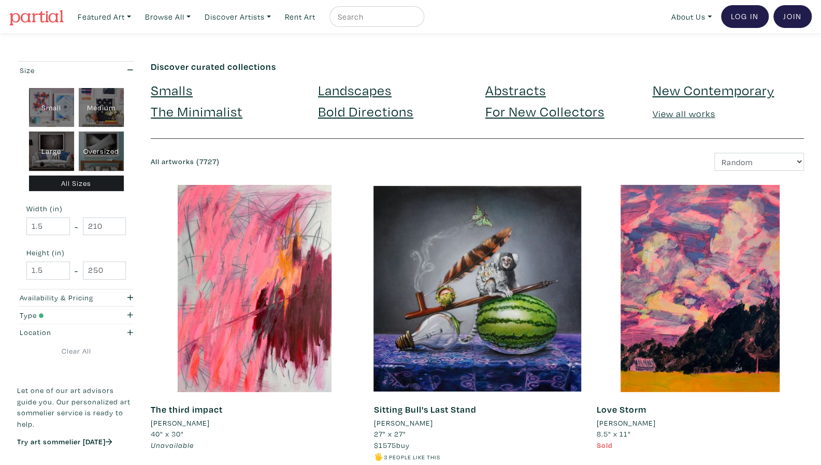
click at [378, 118] on link "Bold Directions" at bounding box center [365, 111] width 95 height 18
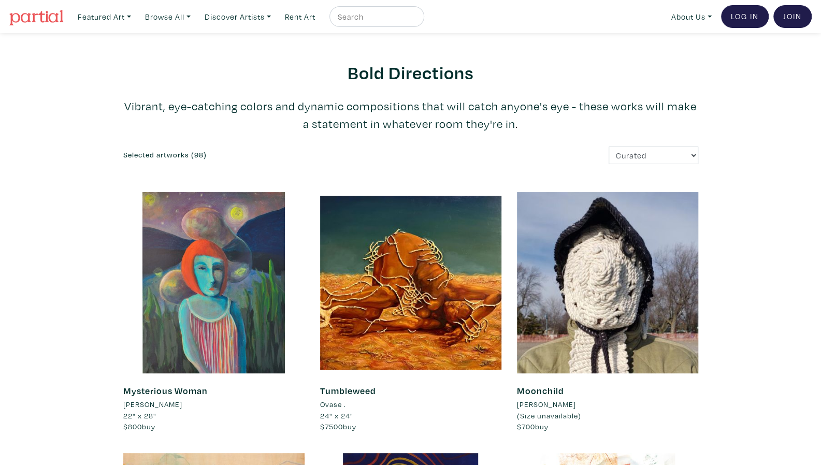
click at [442, 276] on div at bounding box center [410, 282] width 181 height 181
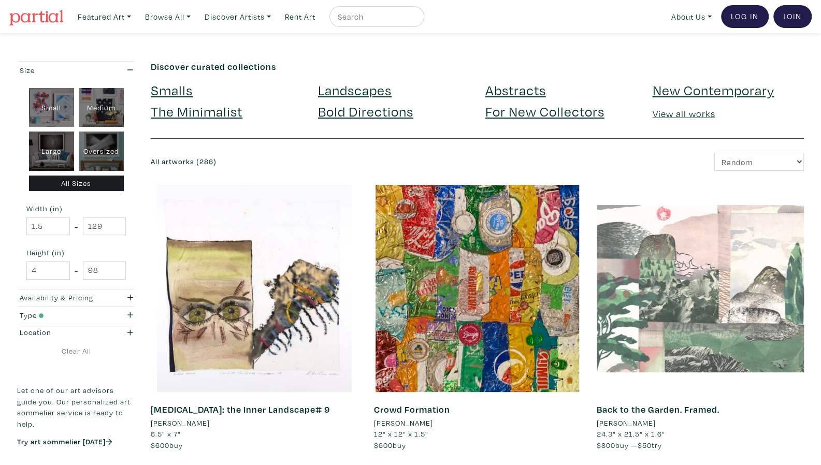
click at [397, 117] on link "Bold Directions" at bounding box center [365, 111] width 95 height 18
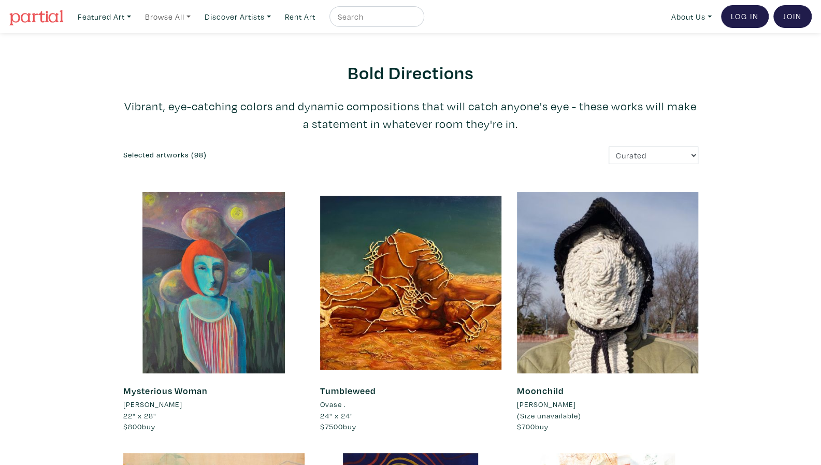
click at [188, 22] on link "Browse All" at bounding box center [167, 16] width 55 height 21
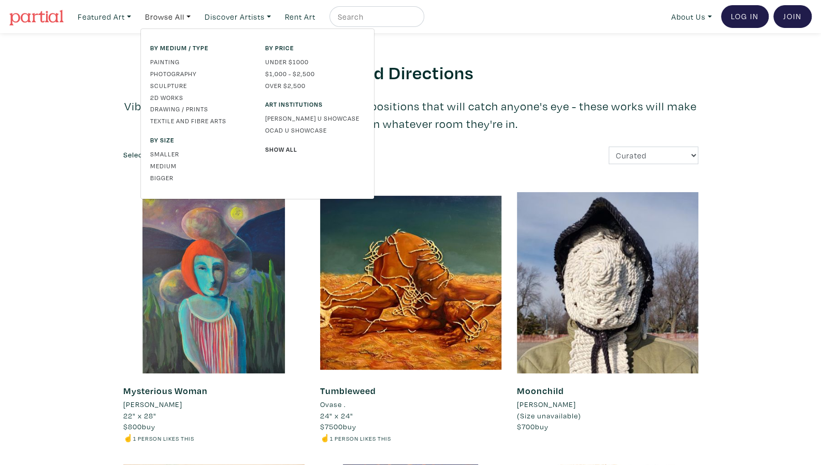
click at [186, 110] on link "Drawing / Prints" at bounding box center [199, 108] width 99 height 9
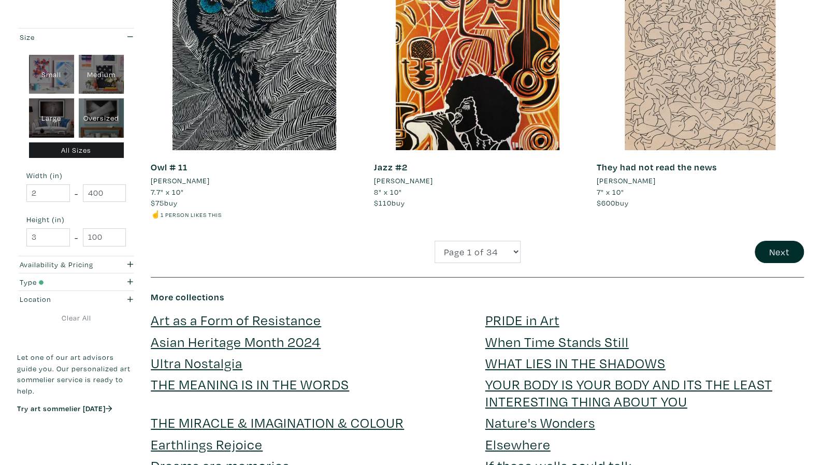
scroll to position [2309, 0]
click at [448, 86] on div at bounding box center [477, 45] width 207 height 207
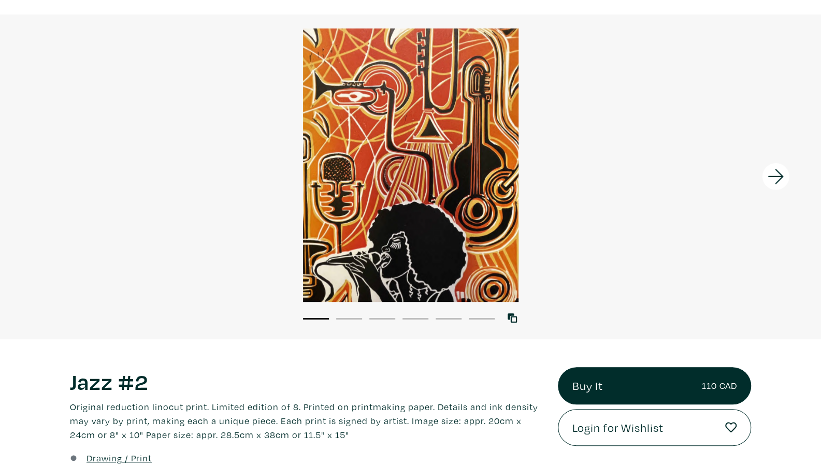
scroll to position [60, 0]
click at [783, 172] on icon at bounding box center [776, 177] width 35 height 28
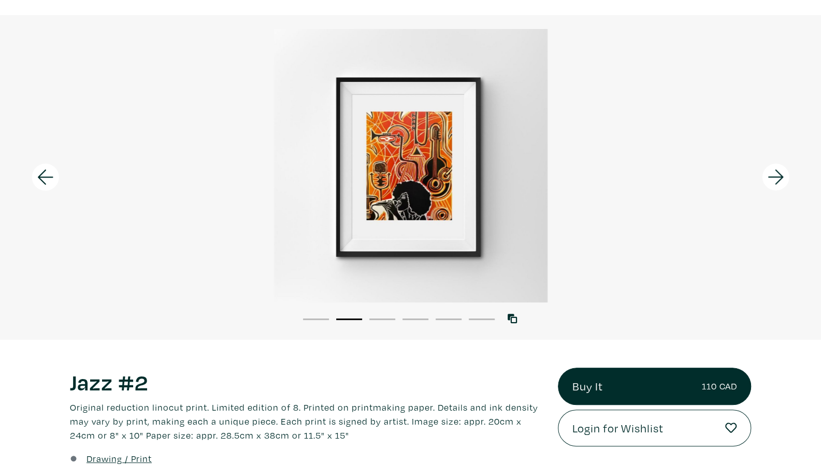
click at [783, 172] on icon at bounding box center [776, 177] width 35 height 28
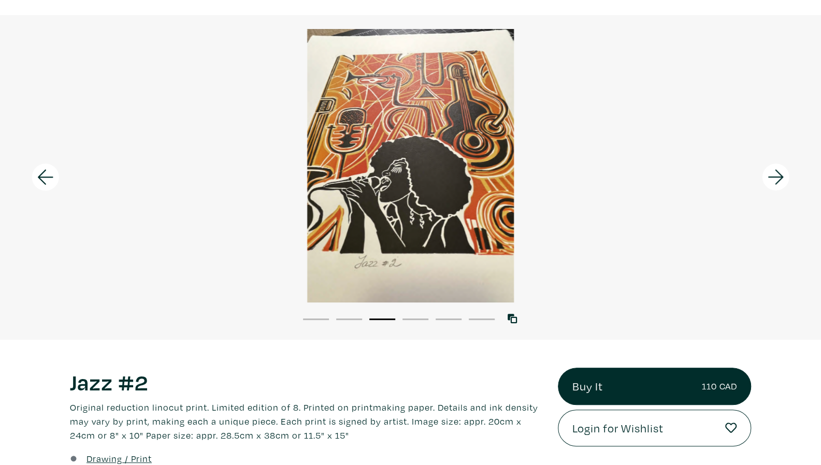
click at [783, 172] on icon at bounding box center [776, 177] width 35 height 28
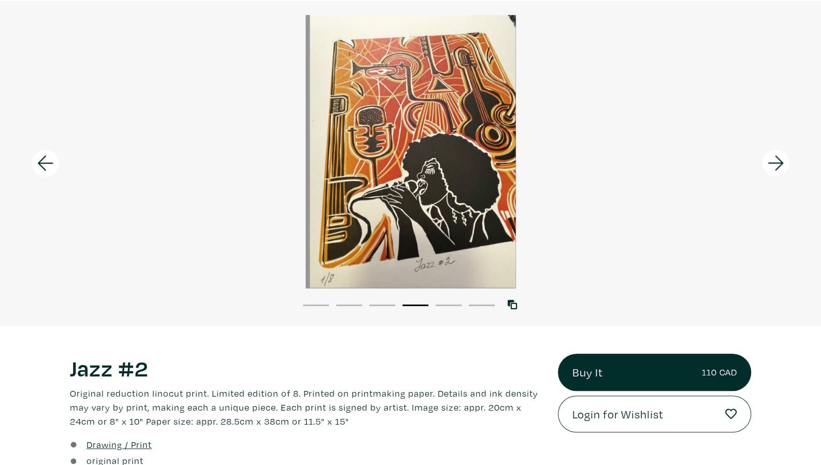
scroll to position [72, 0]
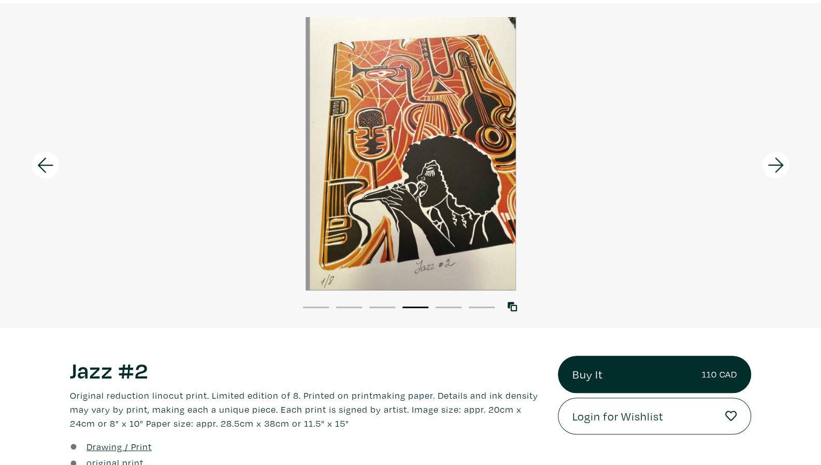
click at [767, 164] on icon at bounding box center [776, 165] width 35 height 28
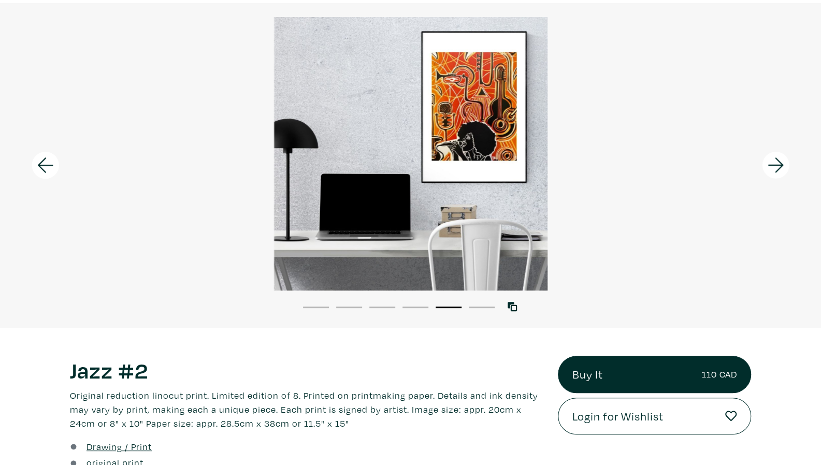
click at [767, 164] on icon at bounding box center [776, 165] width 35 height 28
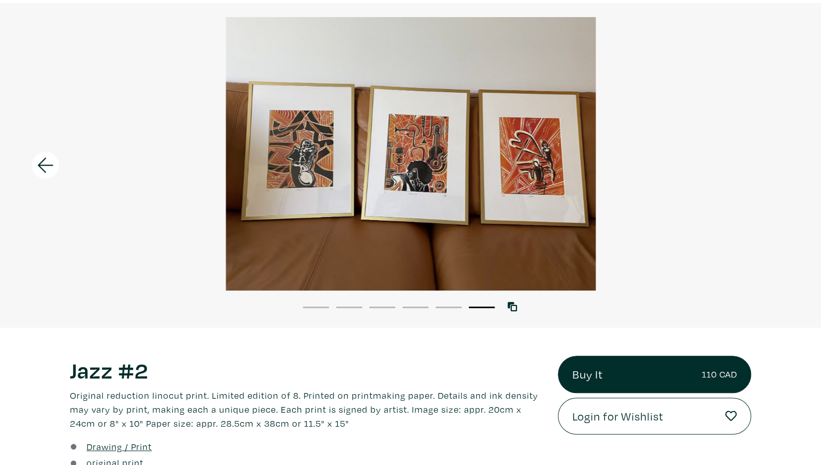
scroll to position [0, 0]
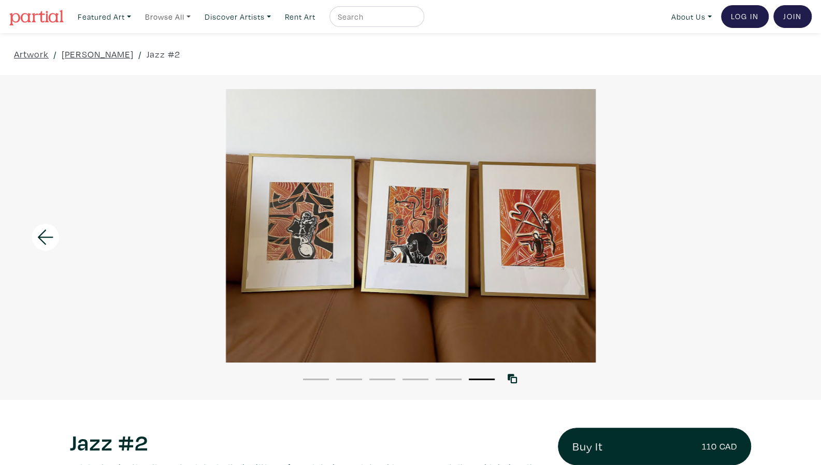
click at [165, 10] on link "Browse All" at bounding box center [167, 16] width 55 height 21
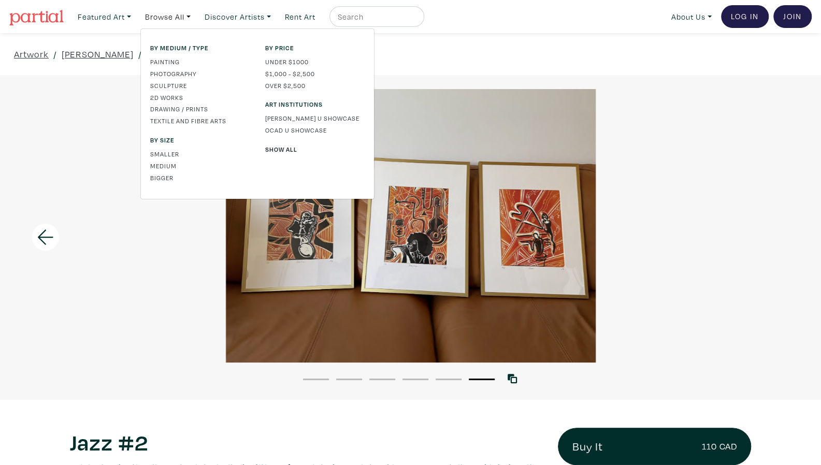
click at [184, 110] on link "Drawing / Prints" at bounding box center [199, 108] width 99 height 9
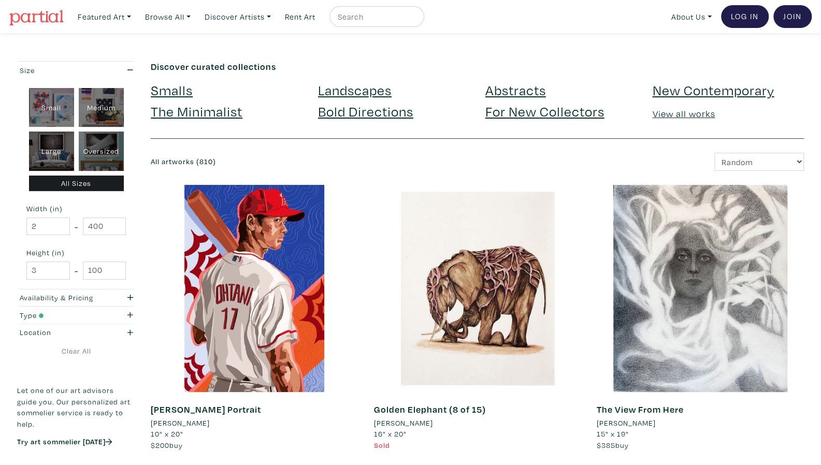
click at [203, 111] on link "The Minimalist" at bounding box center [197, 111] width 92 height 18
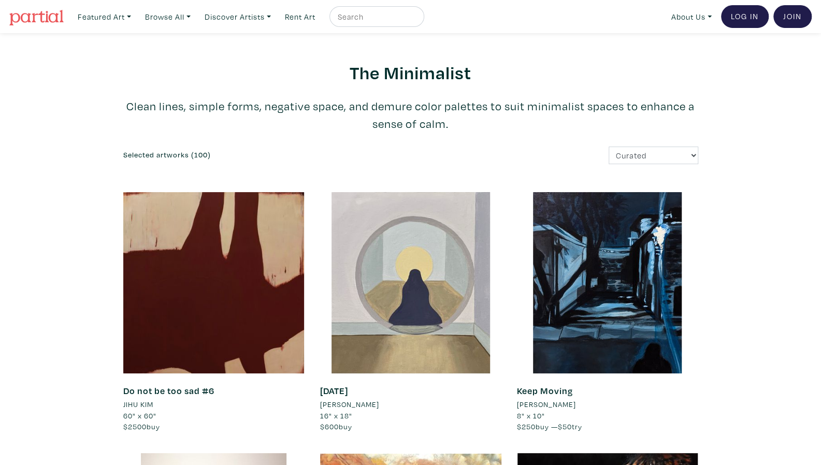
click at [208, 230] on div at bounding box center [213, 282] width 181 height 181
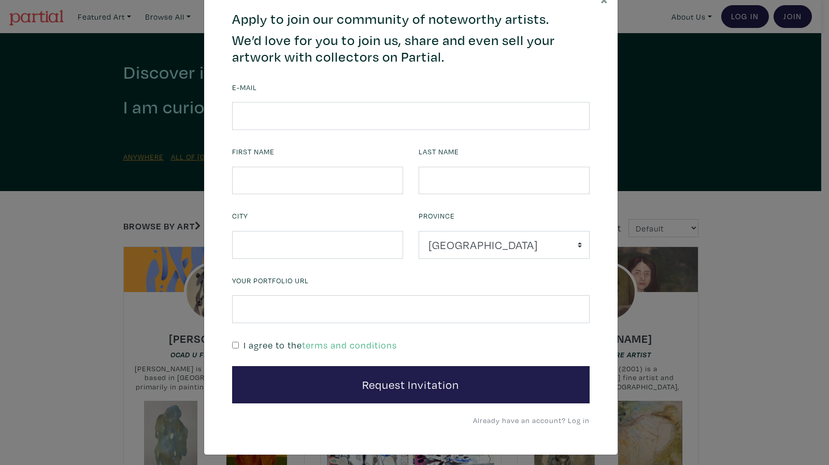
scroll to position [38, 0]
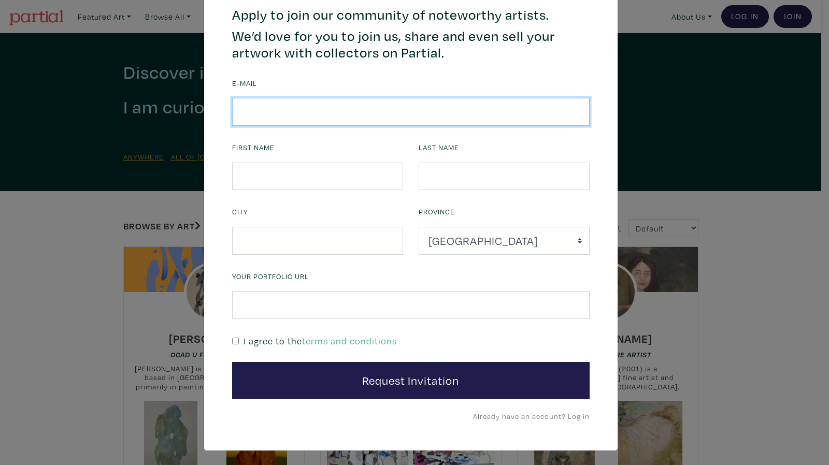
click at [396, 114] on input "email" at bounding box center [411, 112] width 358 height 28
type input "merryclaude@merryclaude.com"
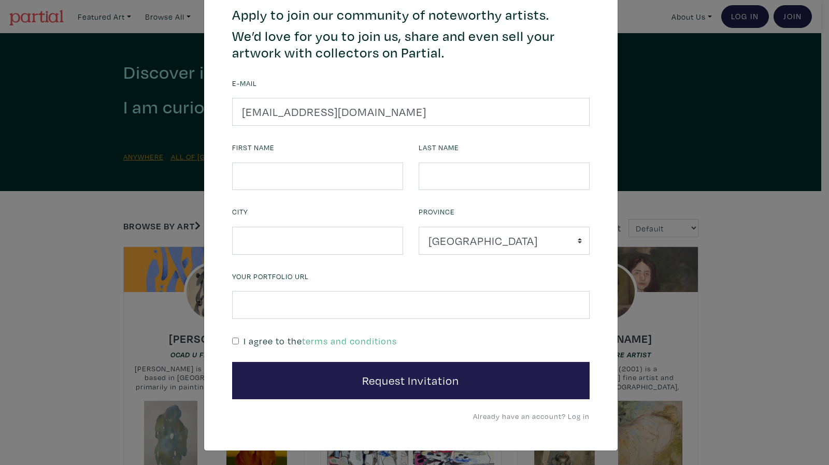
type input "Marie-Claude"
type input "Asselin"
click at [350, 246] on input "text" at bounding box center [317, 241] width 171 height 28
type input "Kanata"
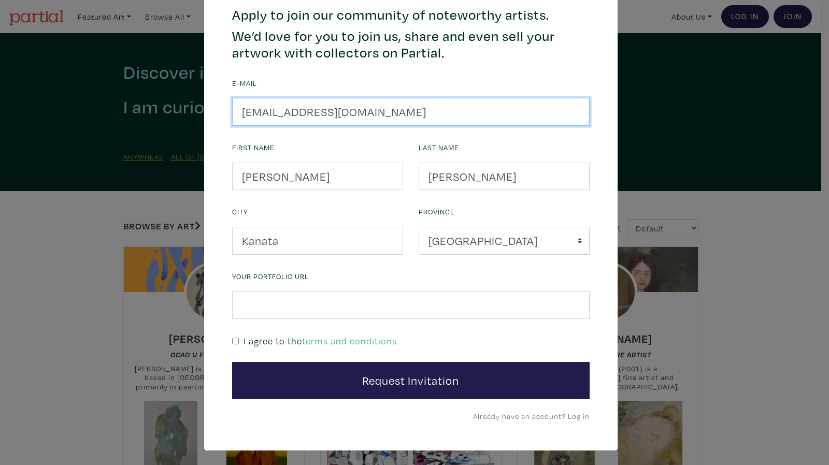
click at [425, 110] on input "merryclaude@merryclaude.com" at bounding box center [411, 112] width 358 height 28
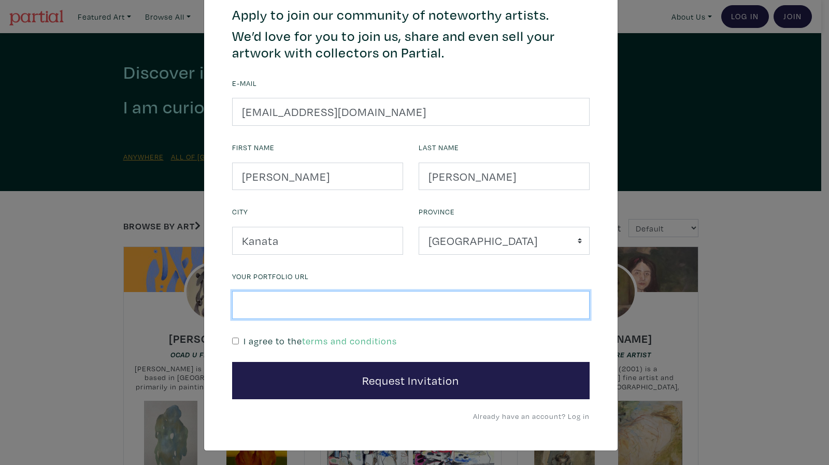
click at [356, 309] on input "text" at bounding box center [411, 305] width 358 height 28
click at [234, 308] on input "https://merryclaude.com/portfolio" at bounding box center [411, 305] width 358 height 28
type input "https://merryclaude.com/portfolio"
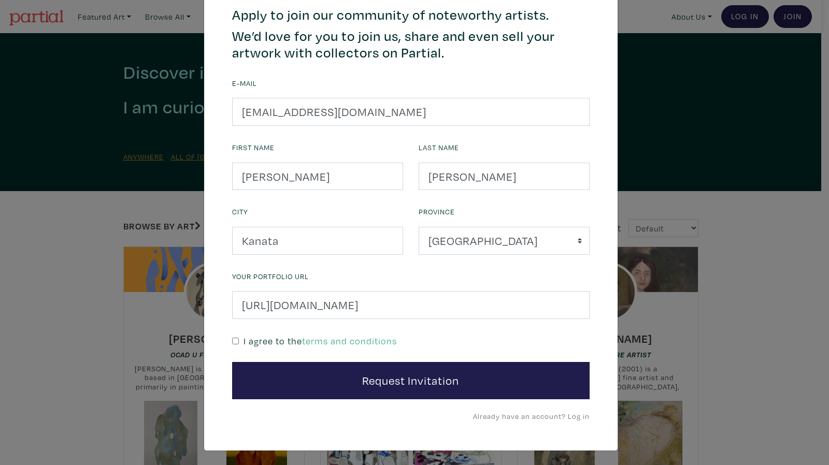
click at [258, 340] on p "I agree to the terms and conditions" at bounding box center [320, 341] width 153 height 14
click at [232, 339] on input "checkbox" at bounding box center [235, 341] width 7 height 7
checkbox input "true"
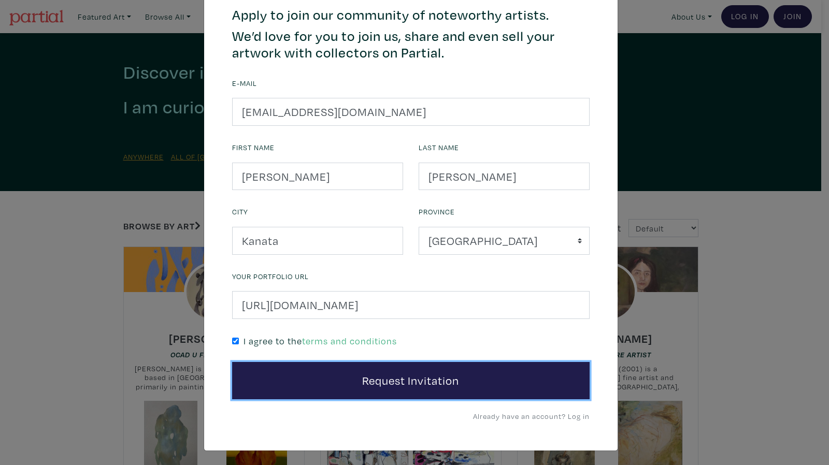
click at [373, 378] on button "Request Invitation" at bounding box center [411, 380] width 358 height 37
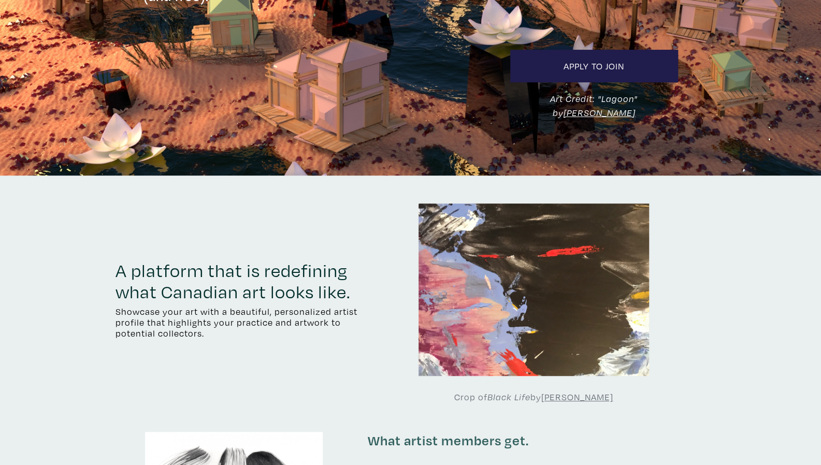
scroll to position [177, 0]
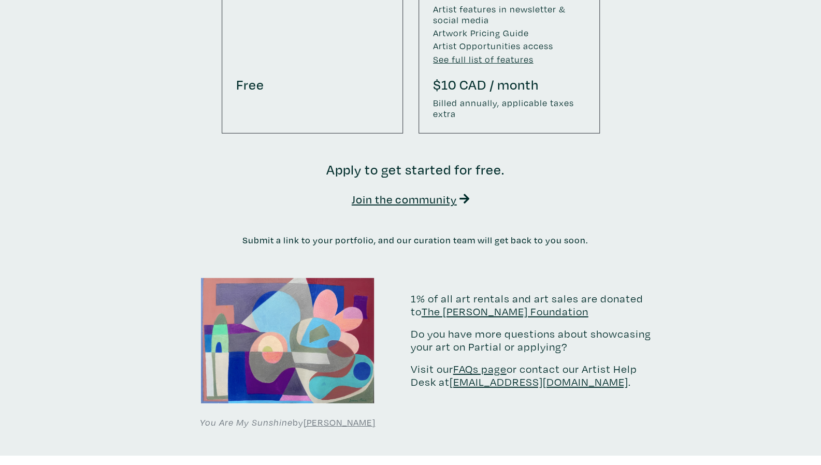
scroll to position [1795, 0]
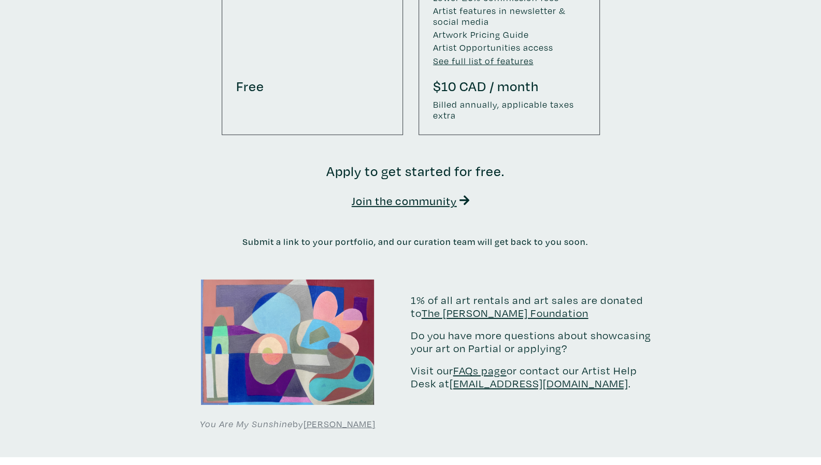
click at [352, 194] on b "Apply to get started for free. Join the community Submit a link to your portfol…" at bounding box center [410, 310] width 821 height 294
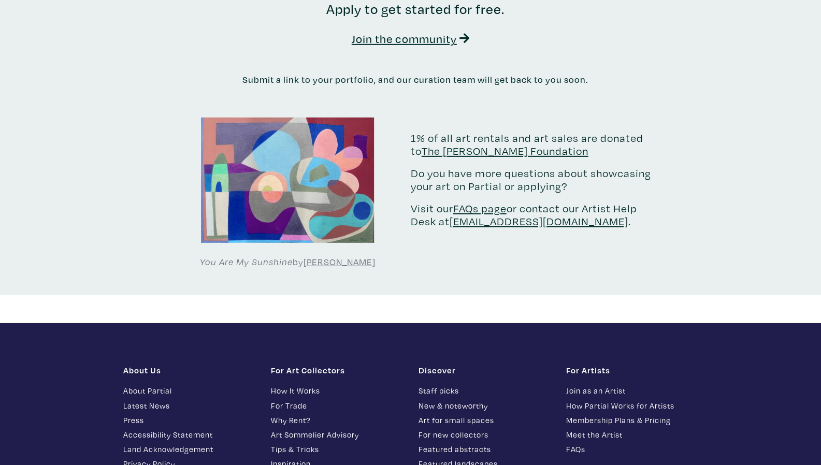
scroll to position [1957, 0]
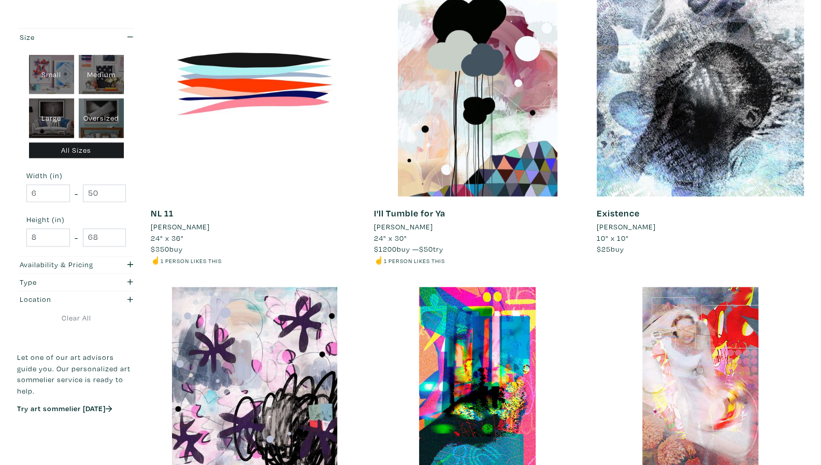
scroll to position [778, 0]
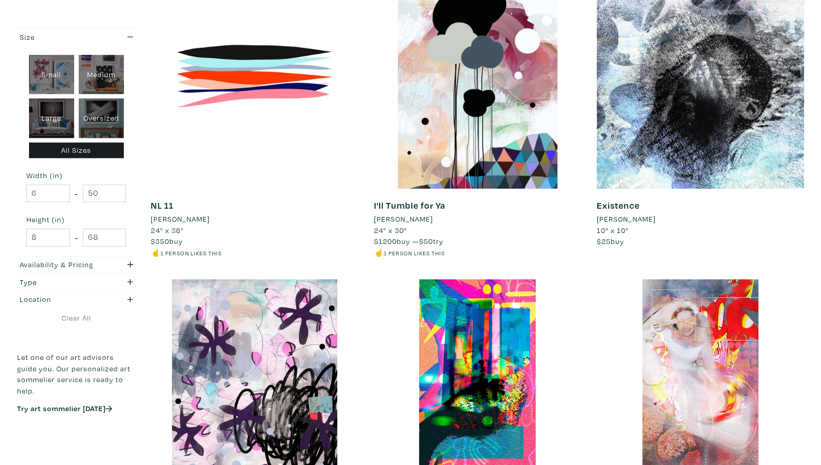
click at [479, 117] on div at bounding box center [477, 84] width 207 height 207
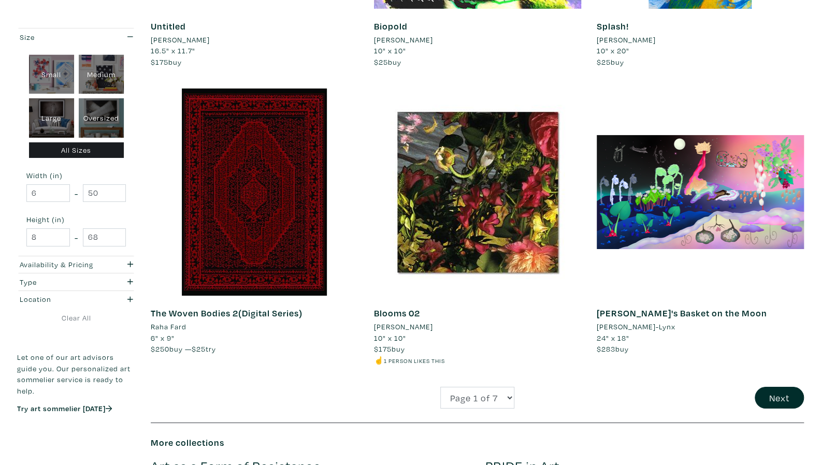
scroll to position [2140, 0]
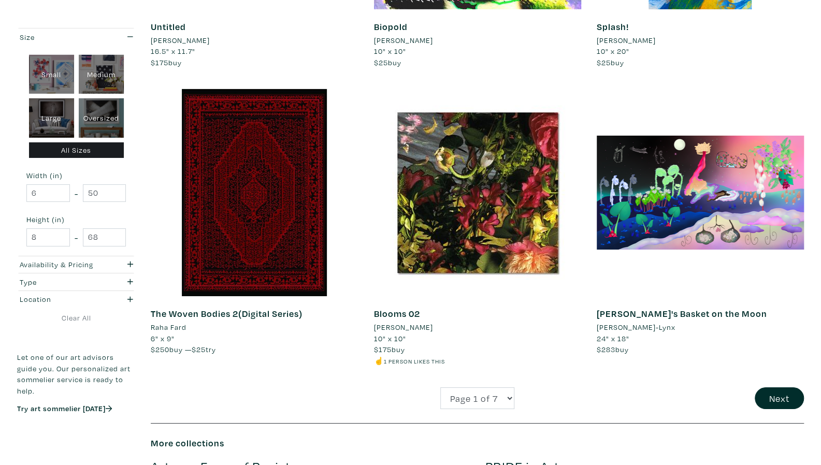
click at [473, 219] on div at bounding box center [477, 192] width 207 height 207
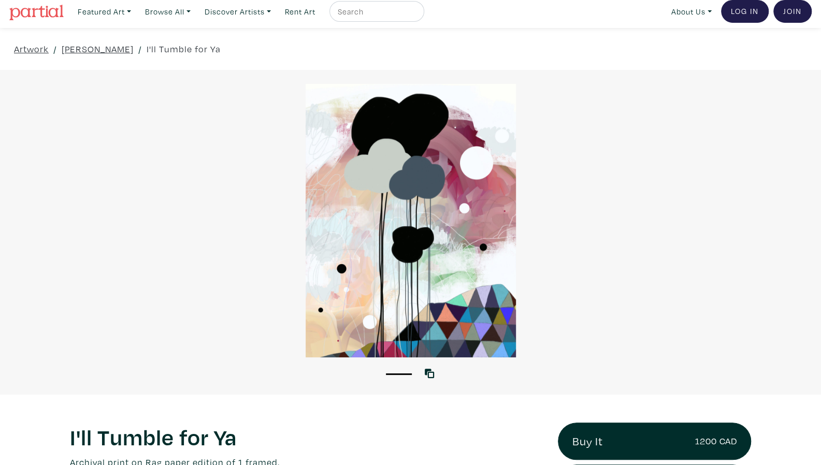
scroll to position [4, 0]
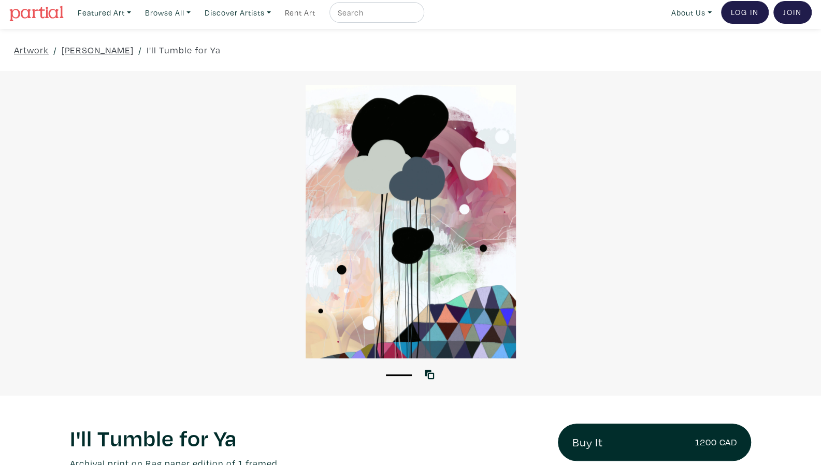
click at [306, 15] on link "Rent Art" at bounding box center [300, 12] width 40 height 21
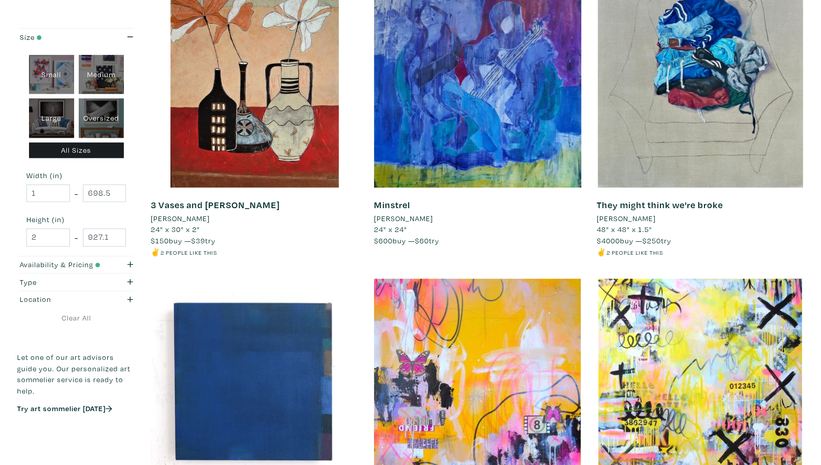
scroll to position [505, 0]
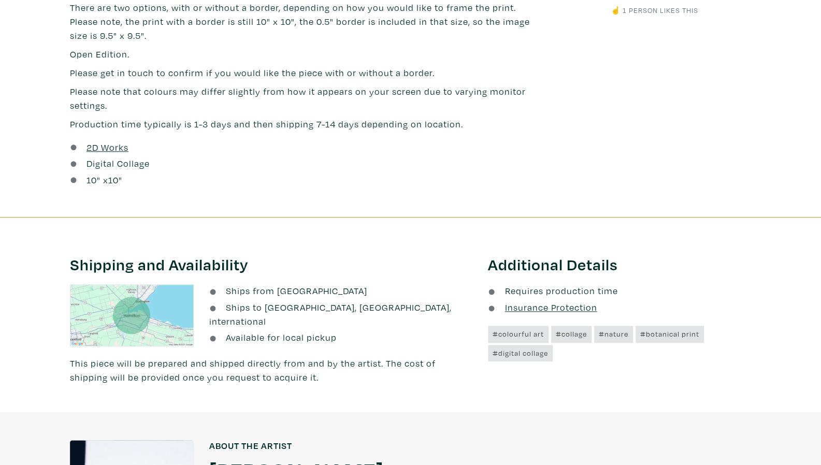
scroll to position [512, 0]
